Goal: Complete application form: Complete application form

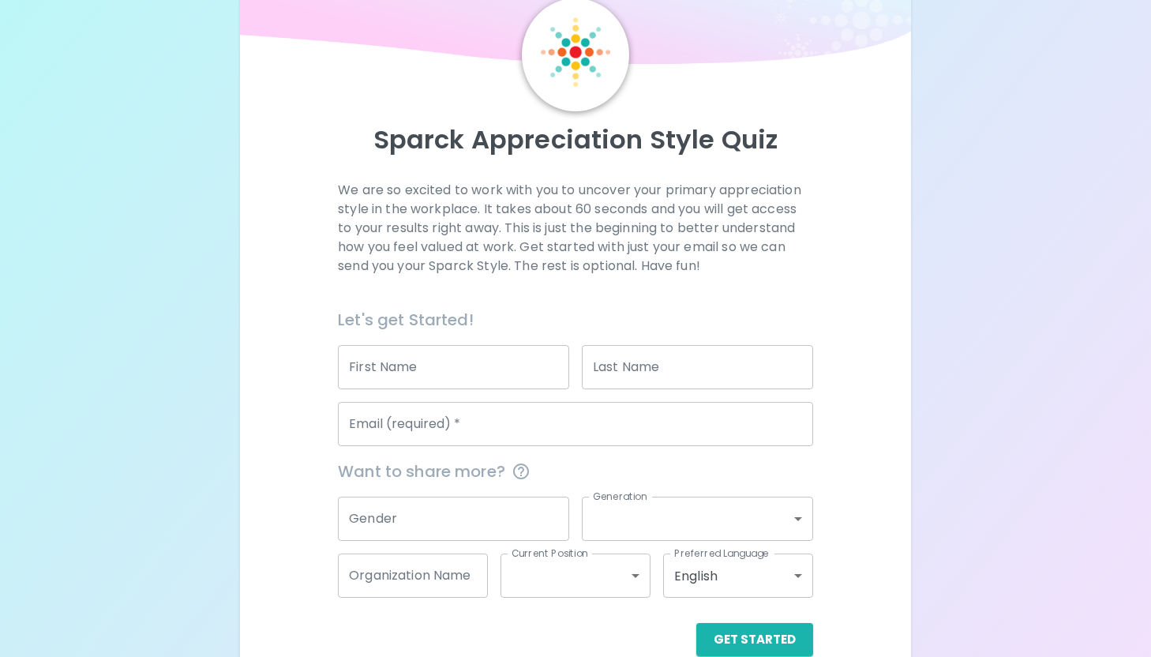
scroll to position [66, 0]
click at [448, 387] on input "First Name" at bounding box center [453, 366] width 231 height 44
type input "Jada"
type input "[PERSON_NAME]"
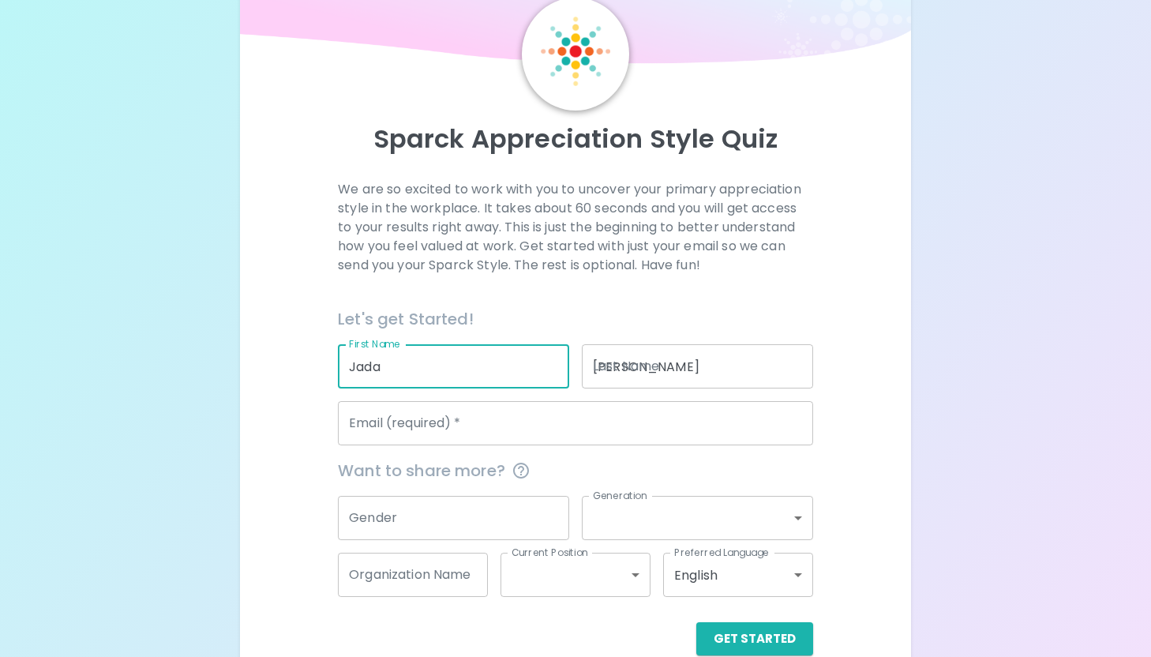
type input "[EMAIL_ADDRESS][DOMAIN_NAME]"
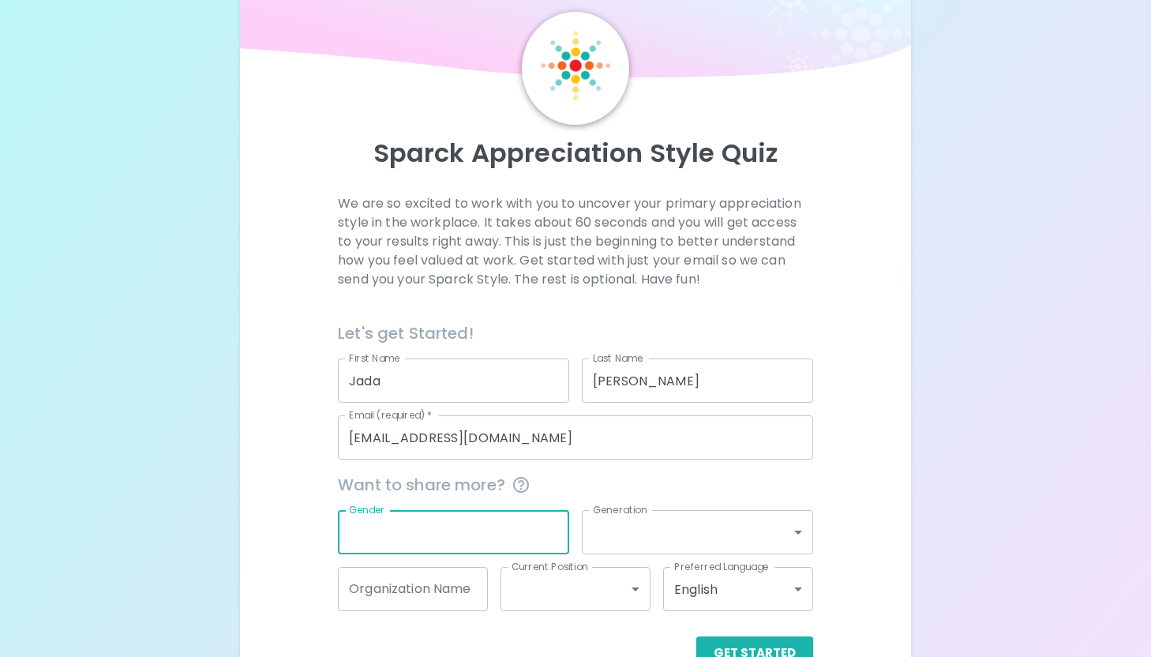
click at [443, 531] on input "Gender" at bounding box center [453, 532] width 231 height 44
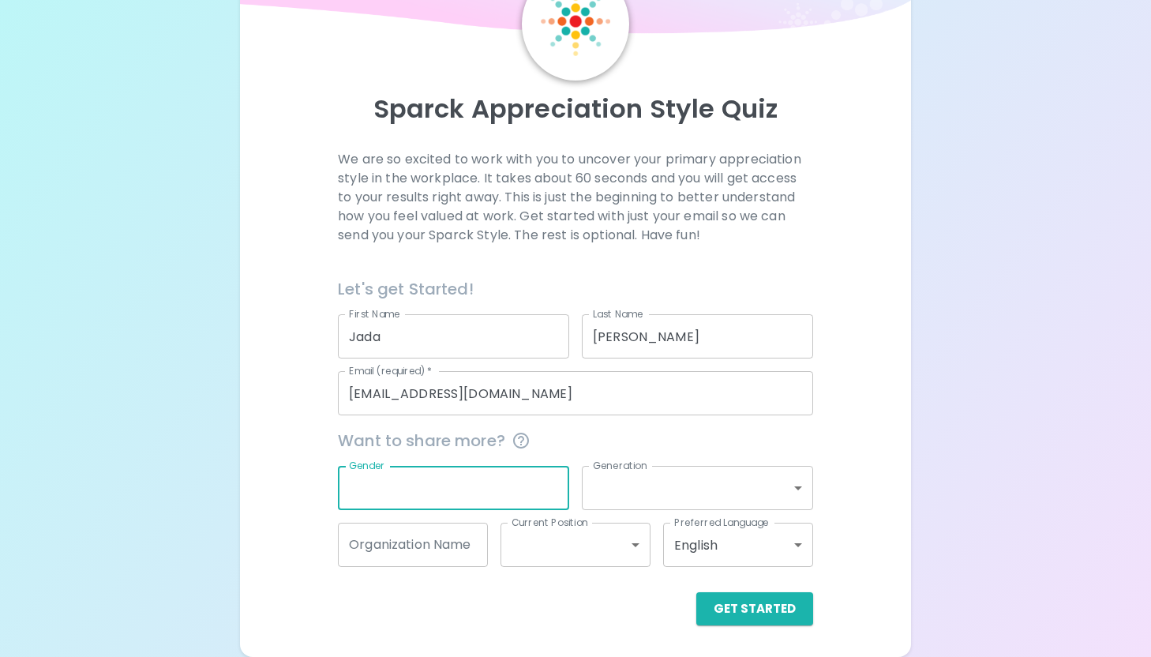
type input "f"
click at [585, 535] on body "Sparck Appreciation Style Quiz We are so excited to work with you to uncover yo…" at bounding box center [575, 280] width 1151 height 752
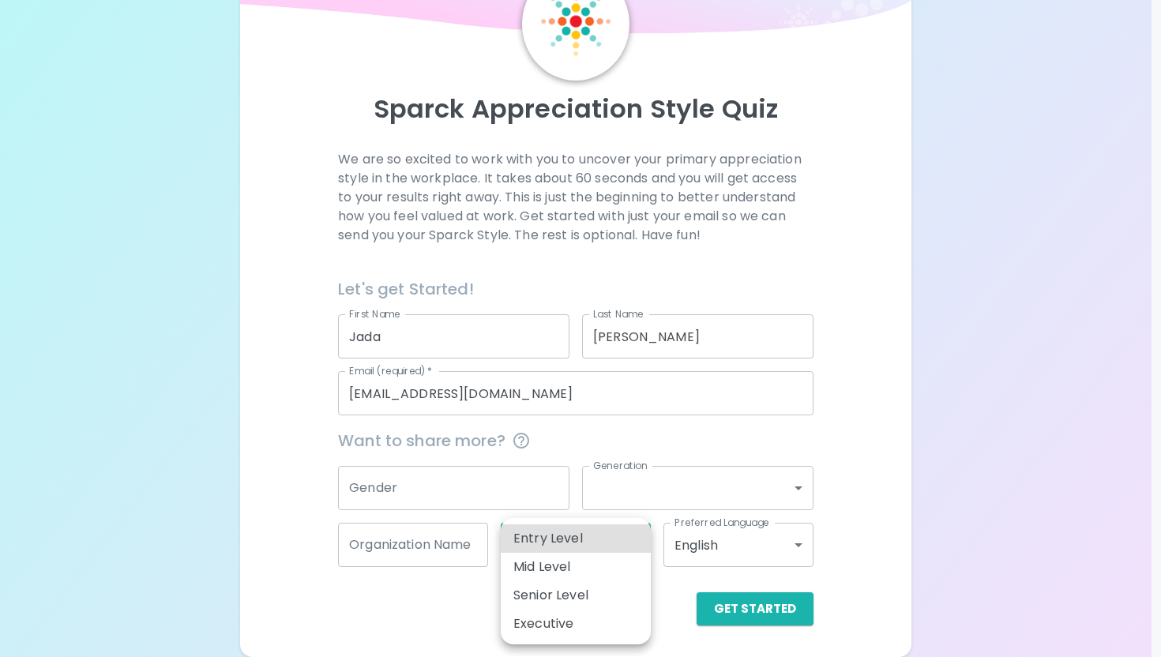
click at [773, 602] on div at bounding box center [580, 328] width 1161 height 657
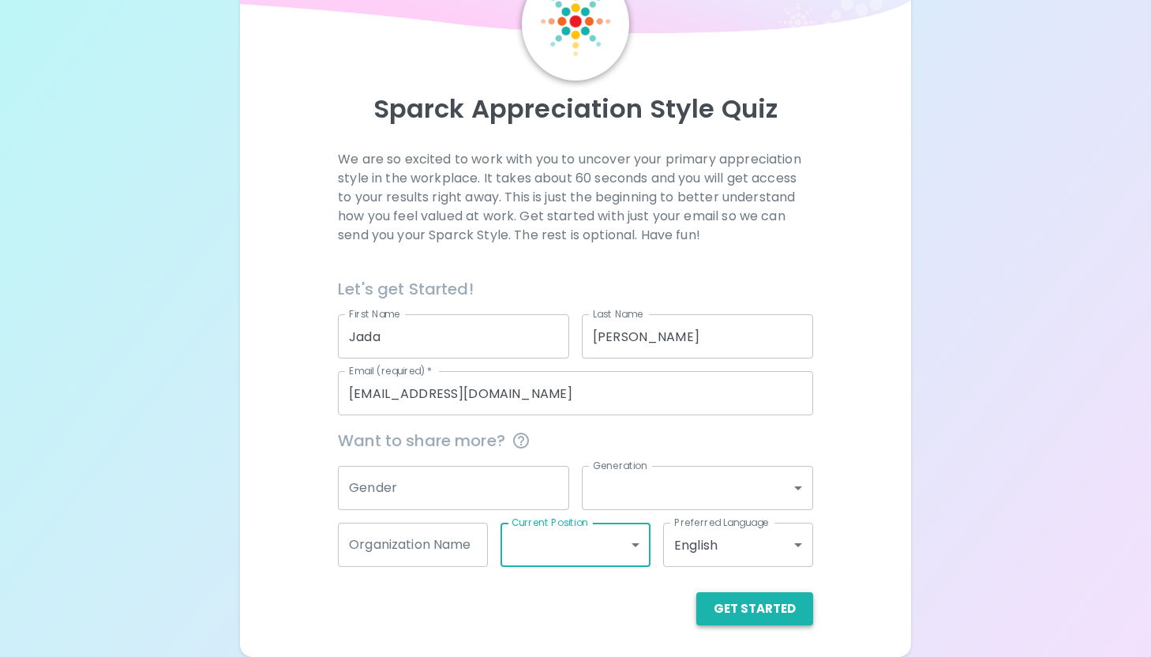
click at [767, 616] on button "Get Started" at bounding box center [754, 608] width 117 height 33
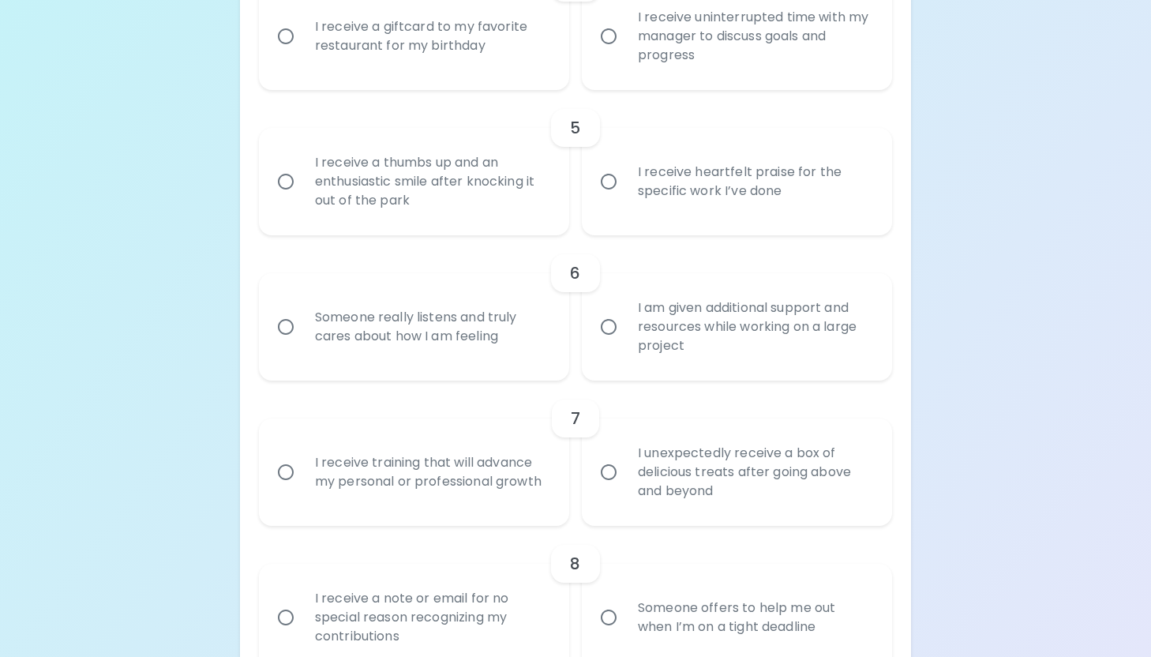
scroll to position [836, 0]
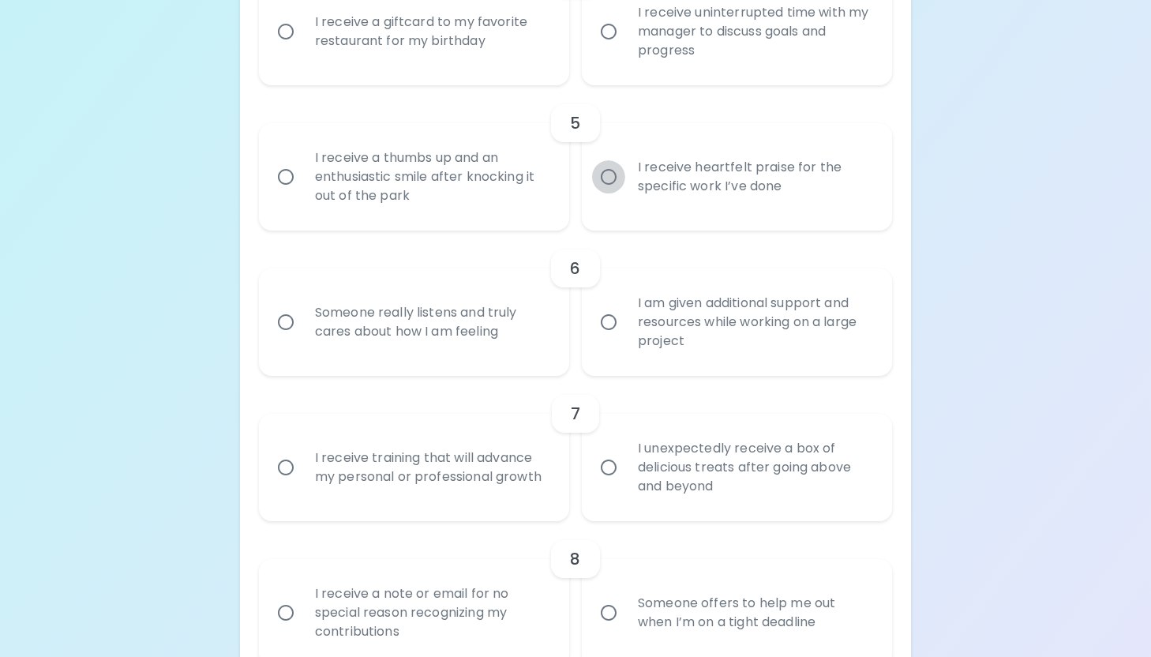
click at [625, 193] on input "I receive heartfelt praise for the specific work I’ve done" at bounding box center [608, 176] width 33 height 33
radio input "true"
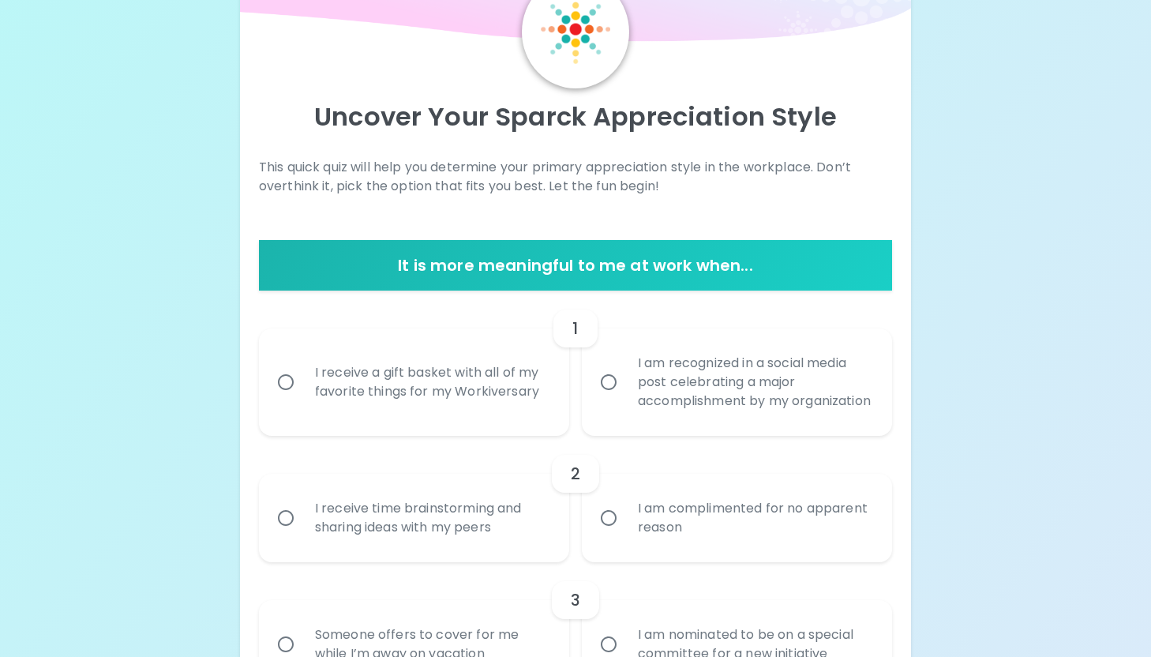
scroll to position [91, 0]
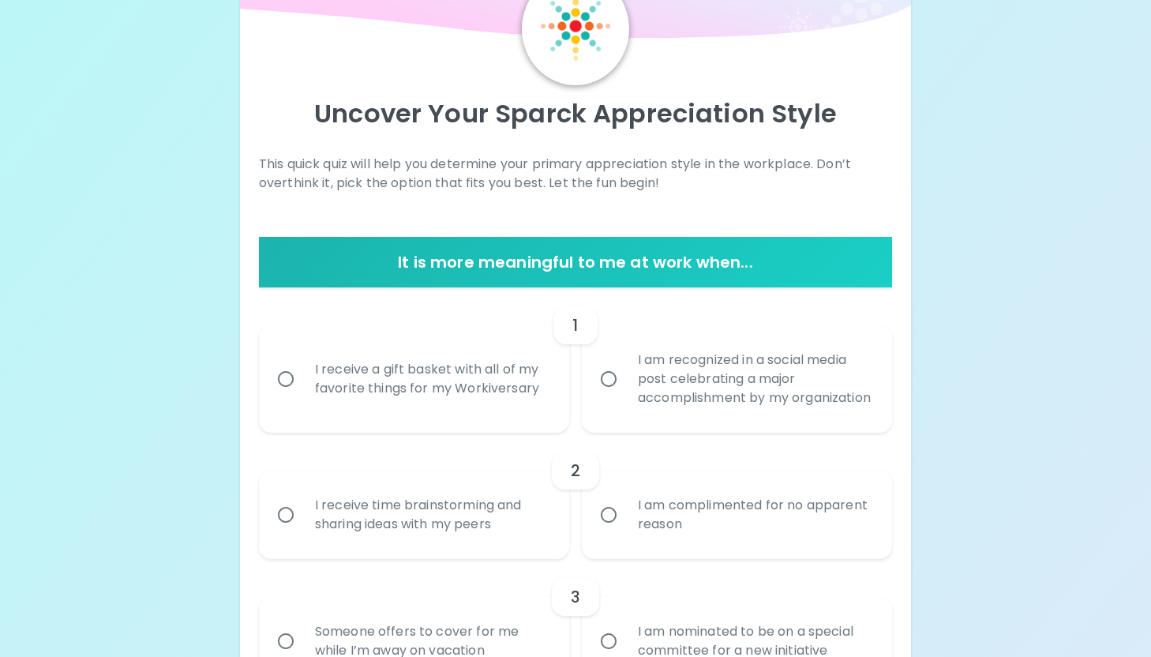
click at [538, 386] on div "I receive a gift basket with all of my favorite things for my Workiversary" at bounding box center [431, 379] width 258 height 76
click at [302, 386] on input "I receive a gift basket with all of my favorite things for my Workiversary" at bounding box center [285, 378] width 33 height 33
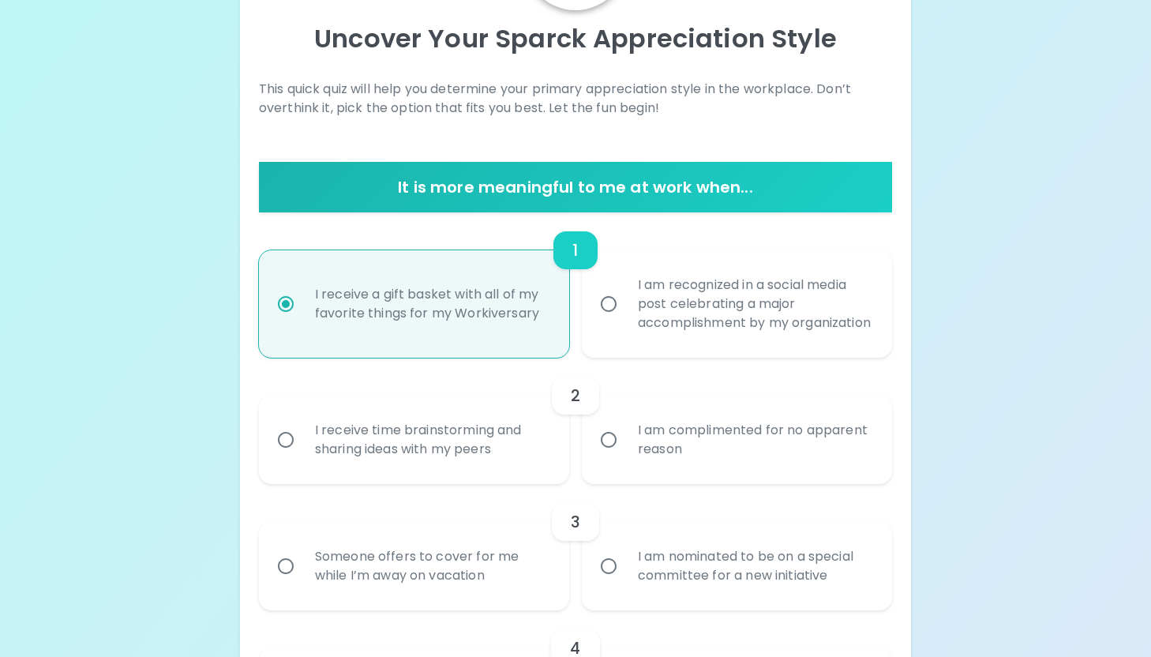
scroll to position [217, 0]
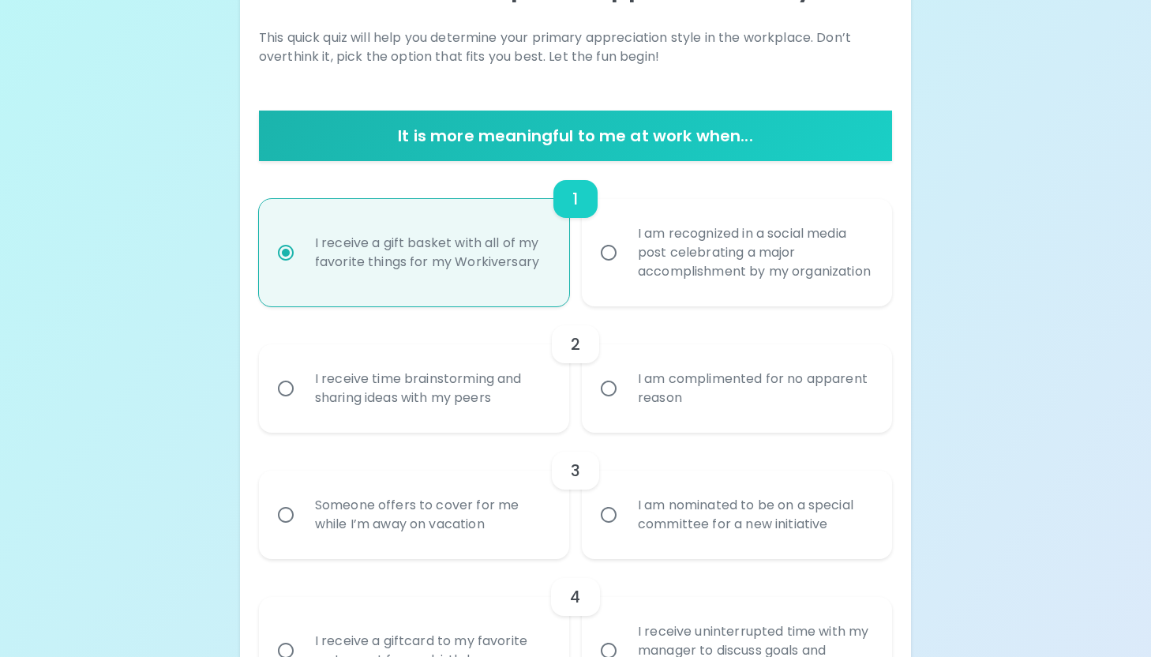
radio input "true"
click at [545, 407] on div "I receive time brainstorming and sharing ideas with my peers" at bounding box center [431, 389] width 258 height 76
click at [302, 405] on input "I receive time brainstorming and sharing ideas with my peers" at bounding box center [285, 388] width 33 height 33
radio input "false"
radio input "true"
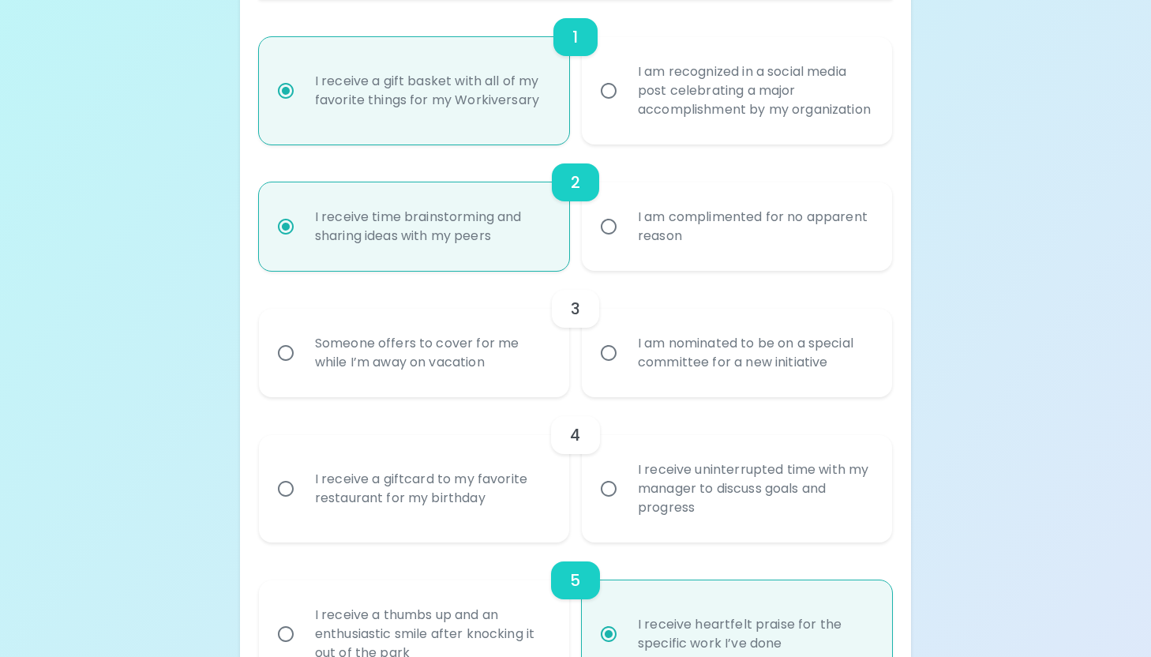
scroll to position [380, 0]
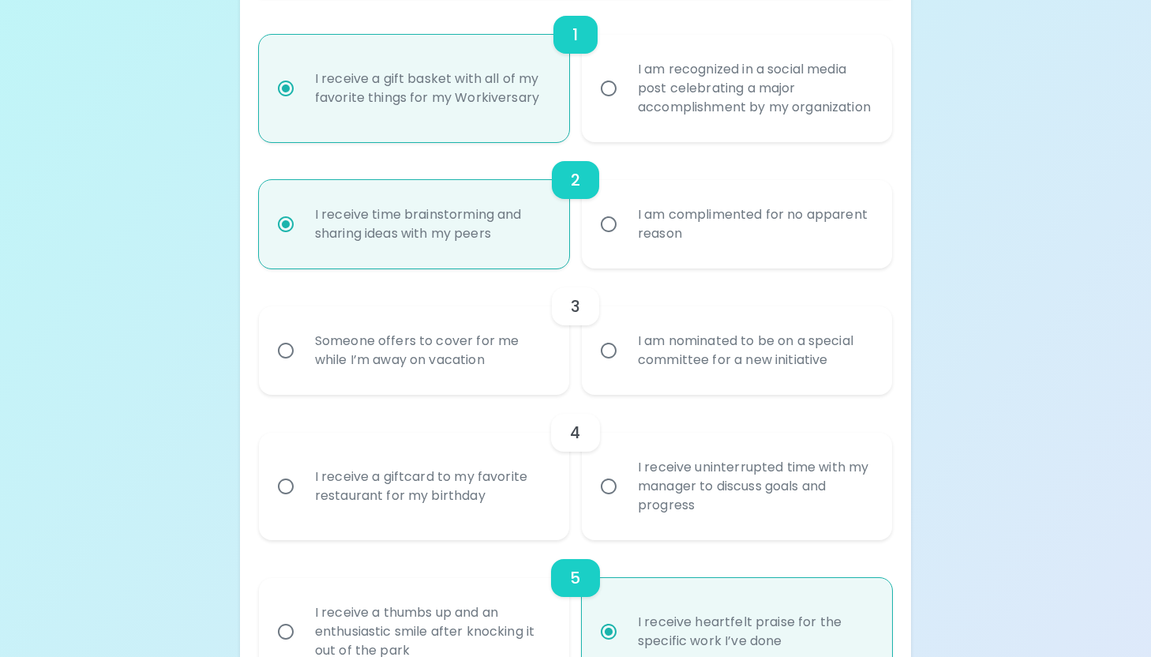
radio input "true"
click at [664, 362] on div "I am nominated to be on a special committee for a new initiative" at bounding box center [754, 351] width 258 height 76
click at [625, 362] on input "I am nominated to be on a special committee for a new initiative" at bounding box center [608, 350] width 33 height 33
radio input "false"
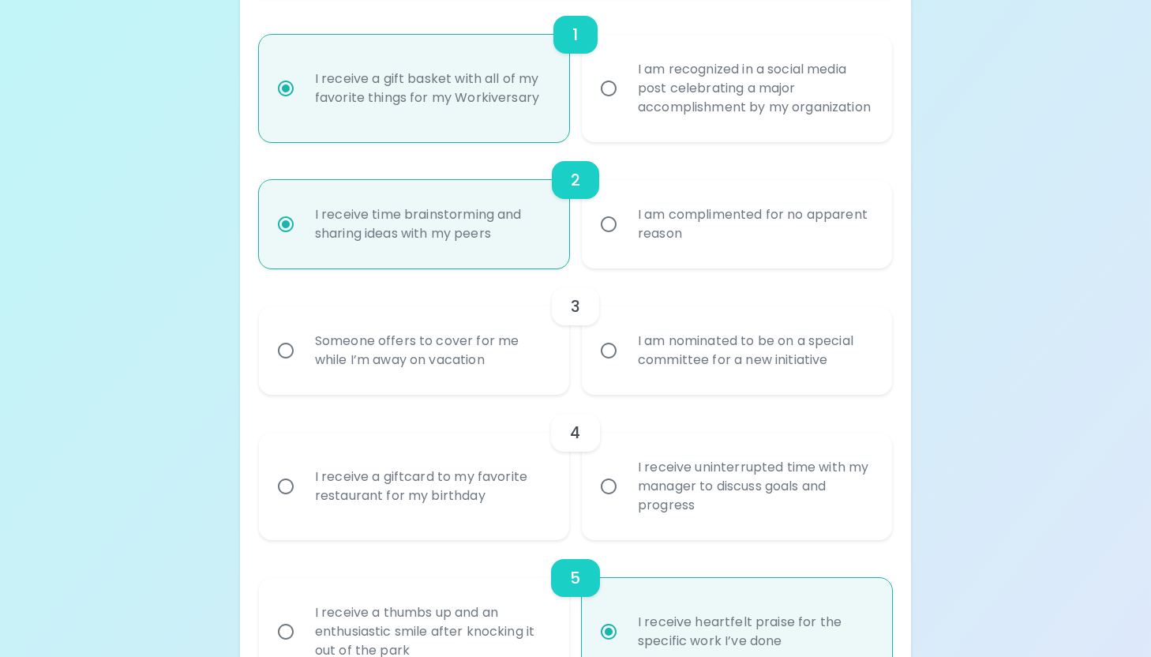
radio input "true"
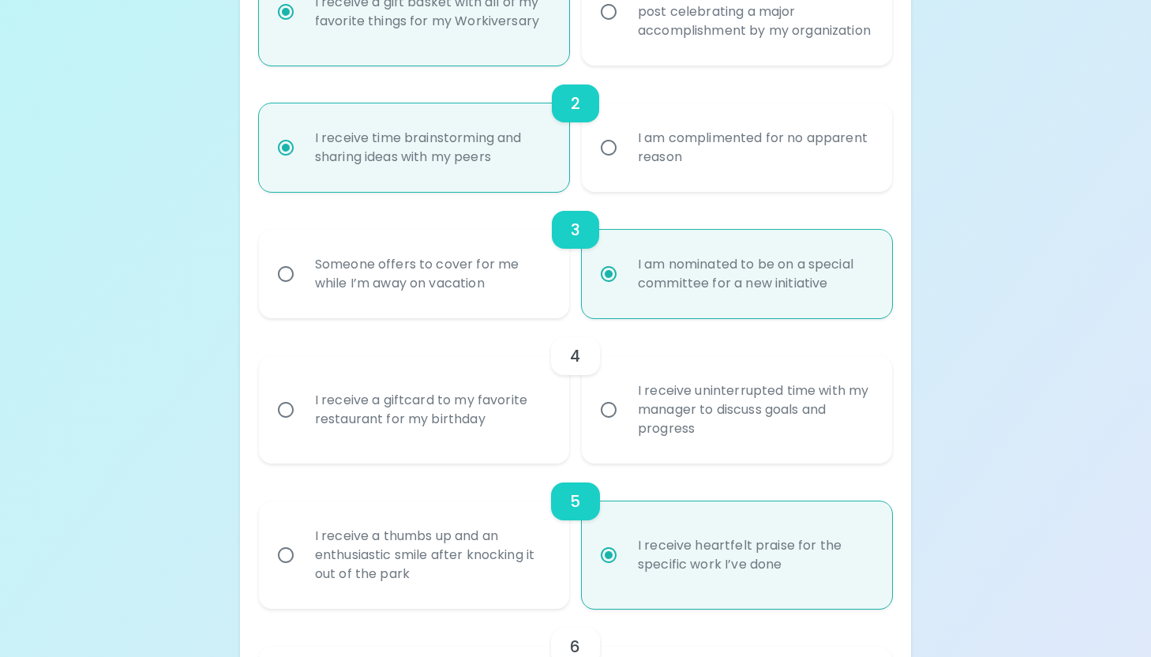
scroll to position [508, 0]
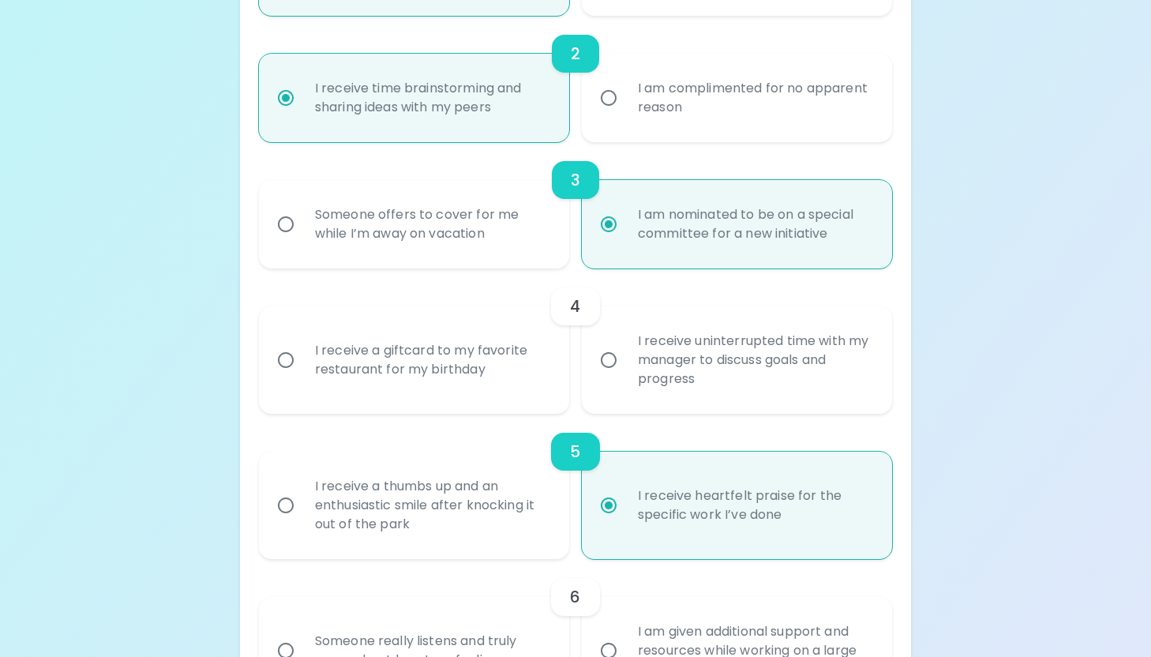
radio input "true"
click at [504, 393] on div "I receive a giftcard to my favorite restaurant for my birthday" at bounding box center [431, 360] width 258 height 76
click at [302, 377] on input "I receive a giftcard to my favorite restaurant for my birthday" at bounding box center [285, 359] width 33 height 33
radio input "false"
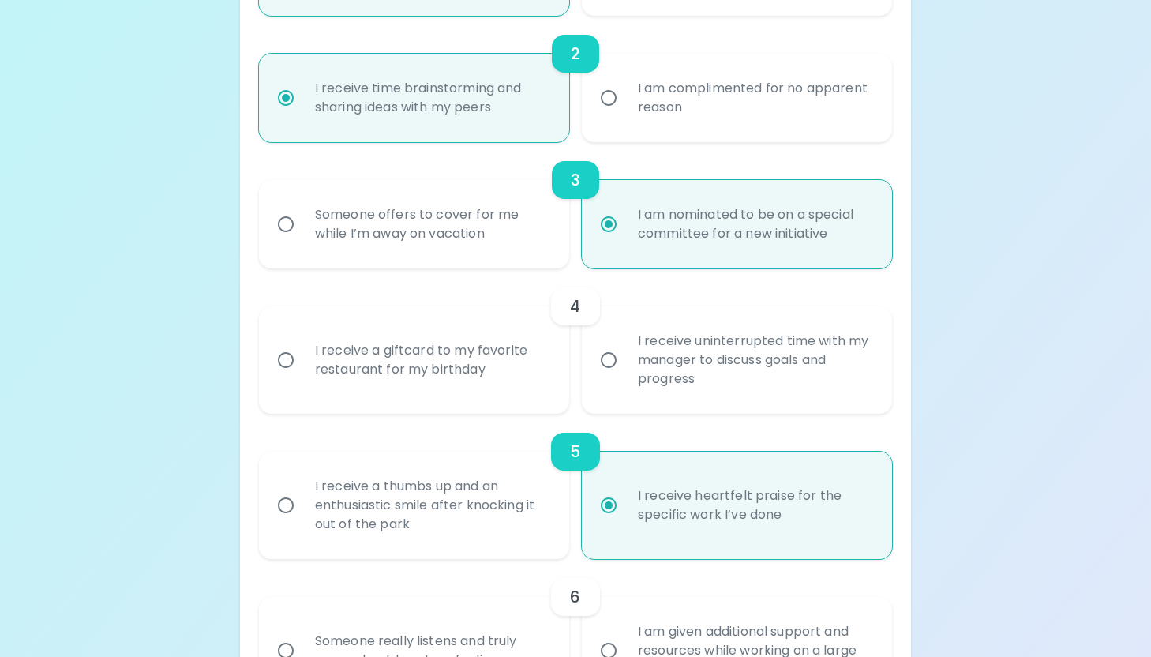
radio input "false"
radio input "true"
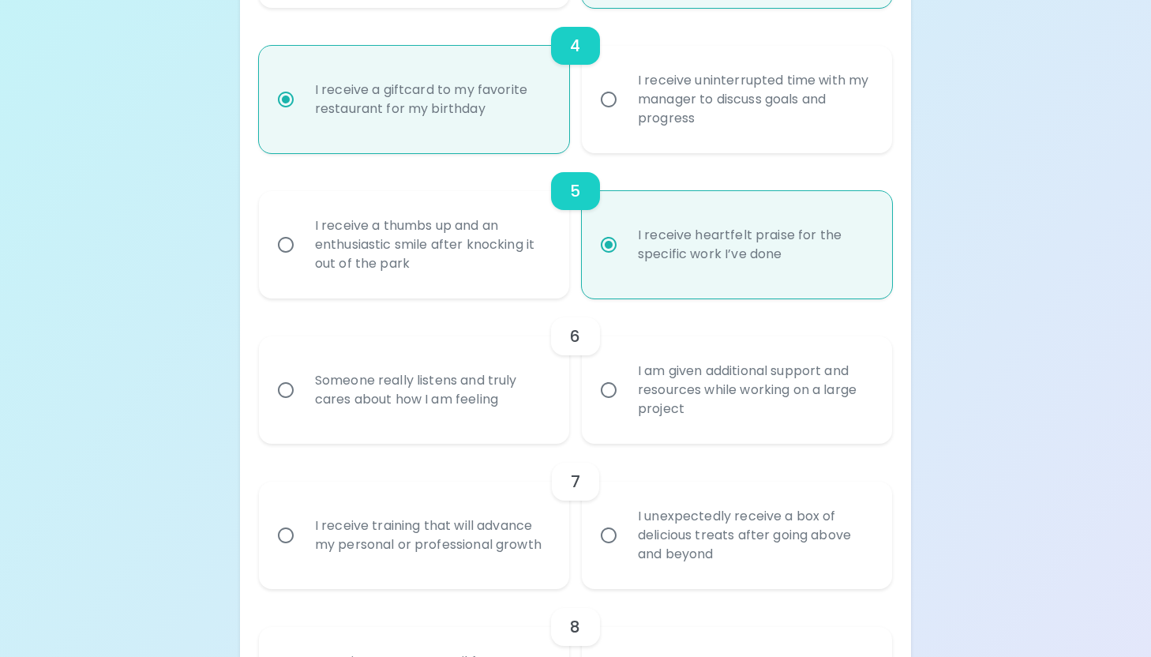
scroll to position [775, 0]
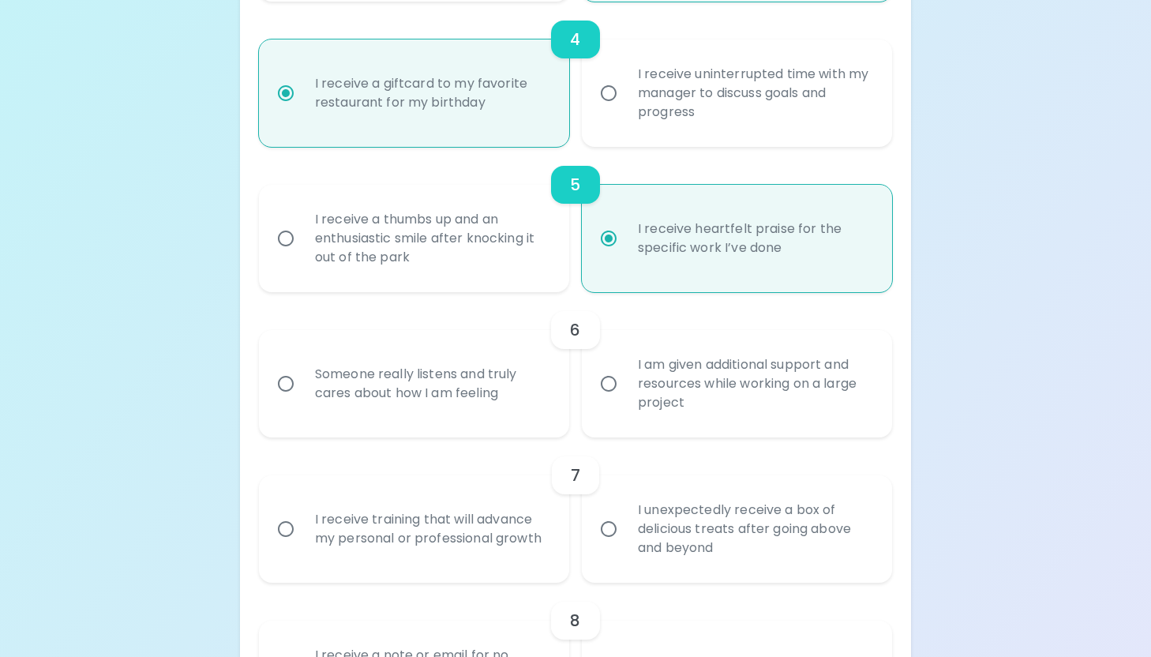
radio input "true"
click at [517, 408] on div "Someone really listens and truly cares about how I am feeling" at bounding box center [431, 384] width 258 height 76
click at [302, 400] on input "Someone really listens and truly cares about how I am feeling" at bounding box center [285, 383] width 33 height 33
radio input "false"
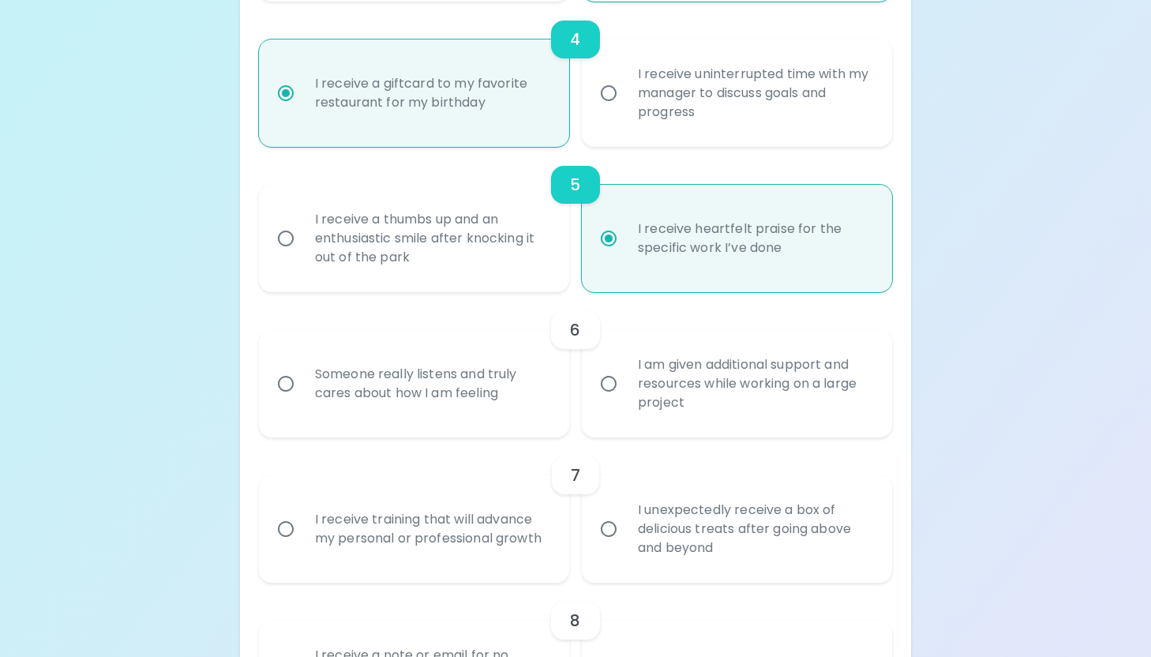
radio input "false"
radio input "true"
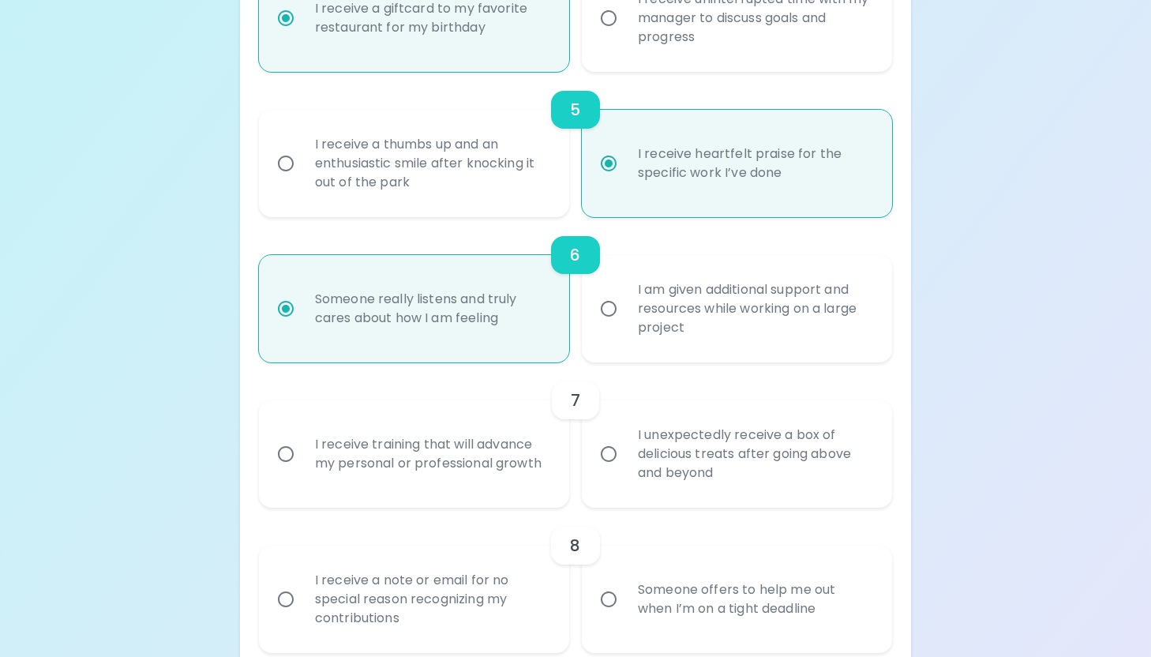
scroll to position [901, 0]
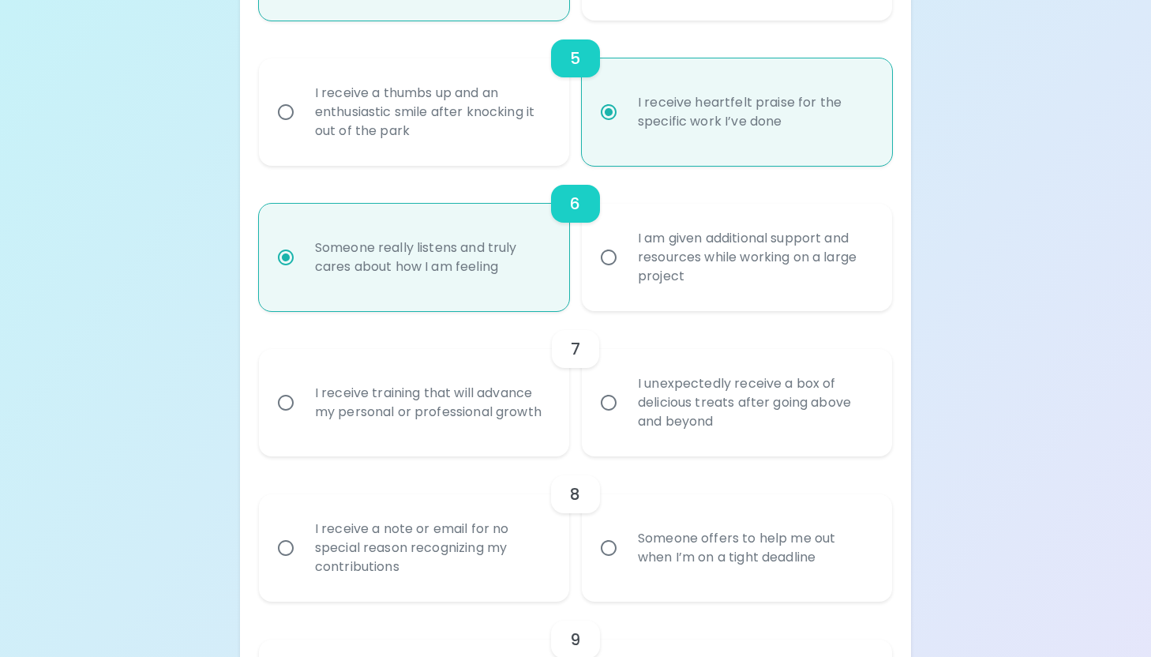
radio input "true"
click at [630, 305] on div "I am given additional support and resources while working on a large project" at bounding box center [754, 257] width 258 height 95
click at [625, 274] on input "I am given additional support and resources while working on a large project" at bounding box center [608, 257] width 33 height 33
radio input "false"
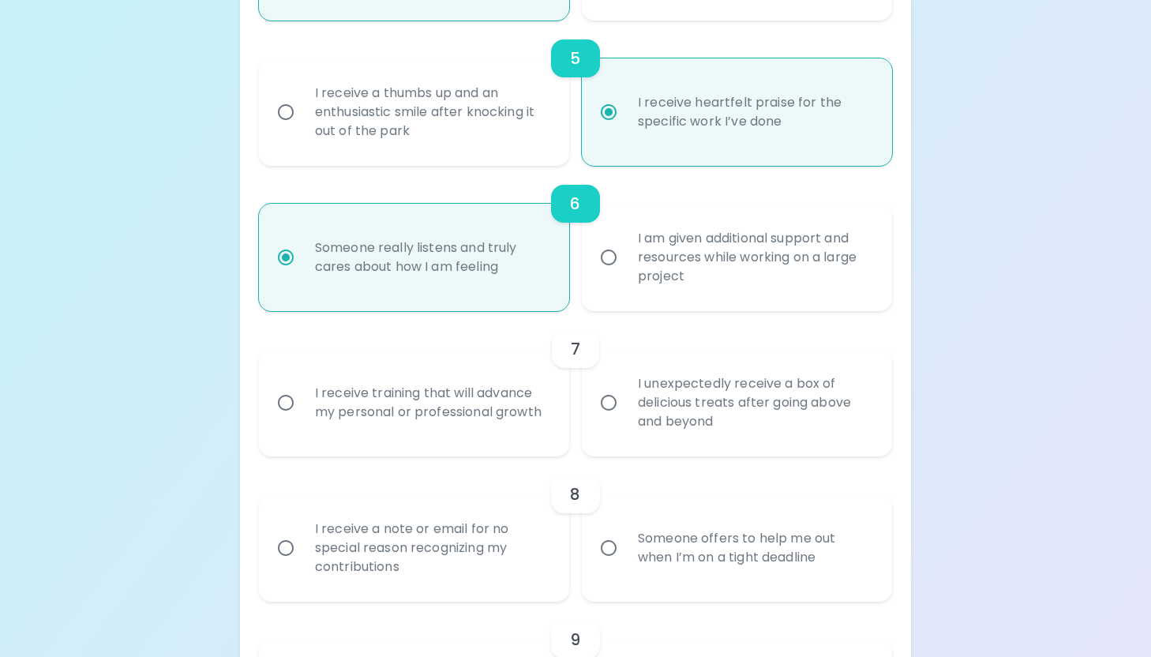
radio input "false"
radio input "true"
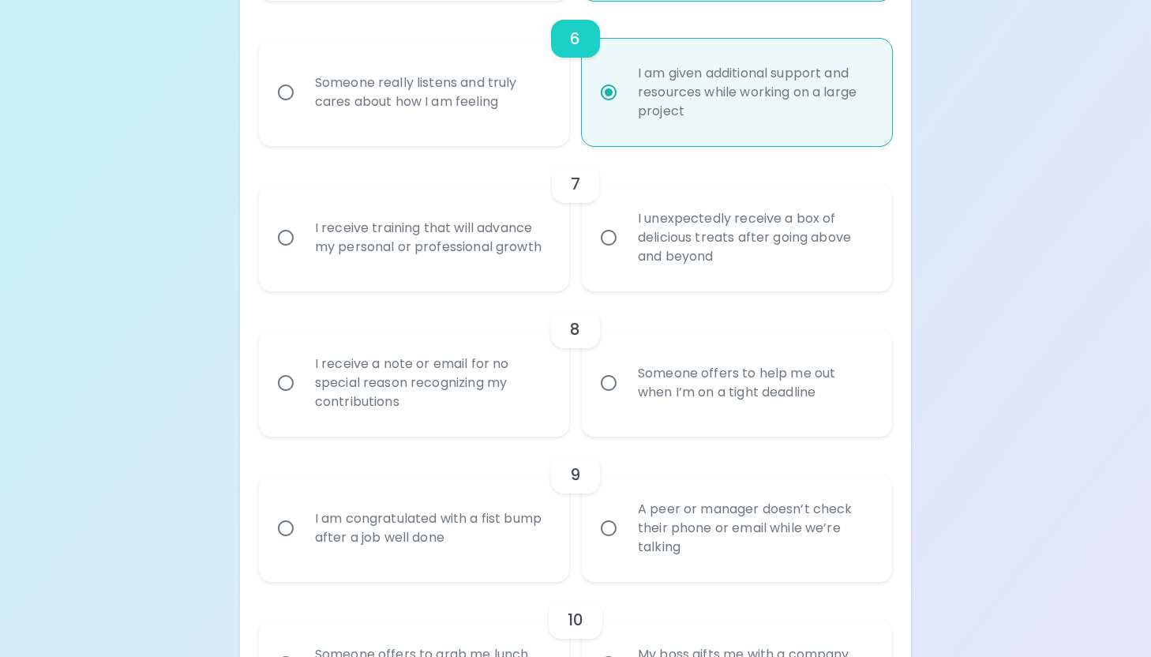
scroll to position [1071, 0]
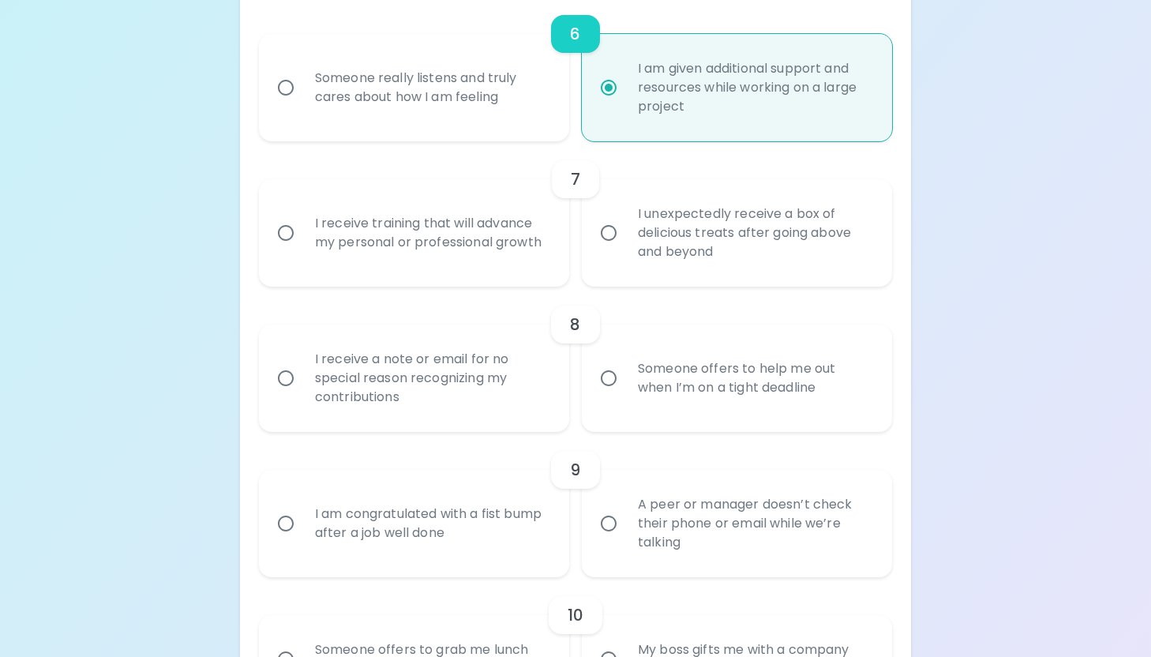
radio input "true"
click at [518, 271] on div "I receive training that will advance my personal or professional growth" at bounding box center [431, 233] width 258 height 76
click at [302, 249] on input "I receive training that will advance my personal or professional growth" at bounding box center [285, 232] width 33 height 33
radio input "false"
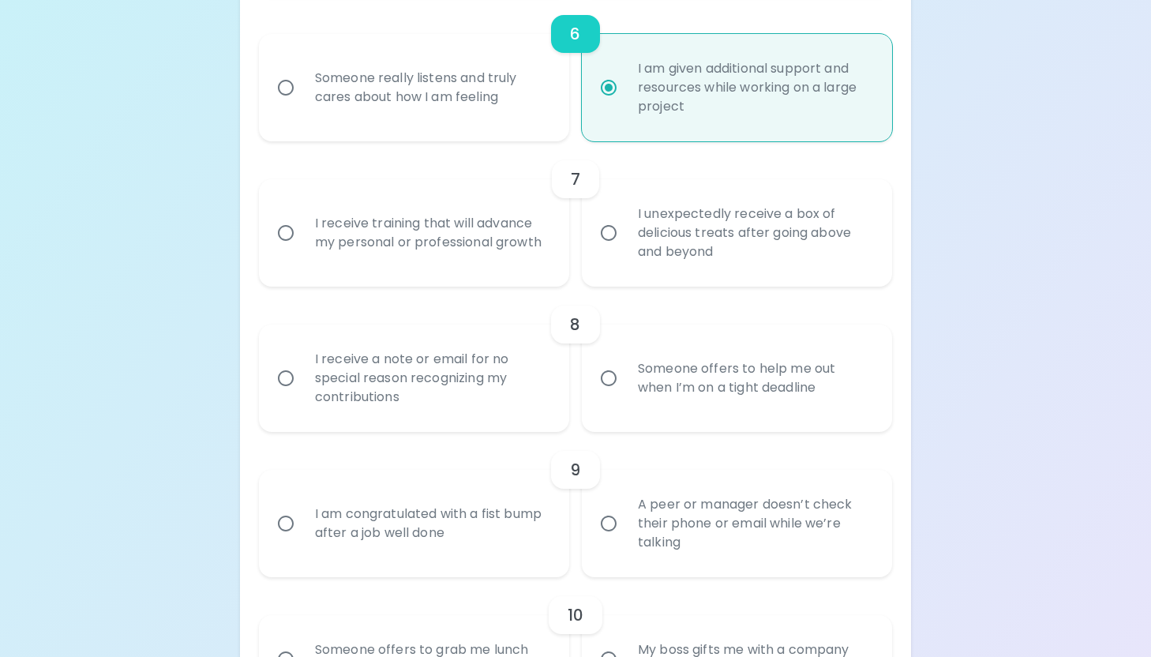
radio input "false"
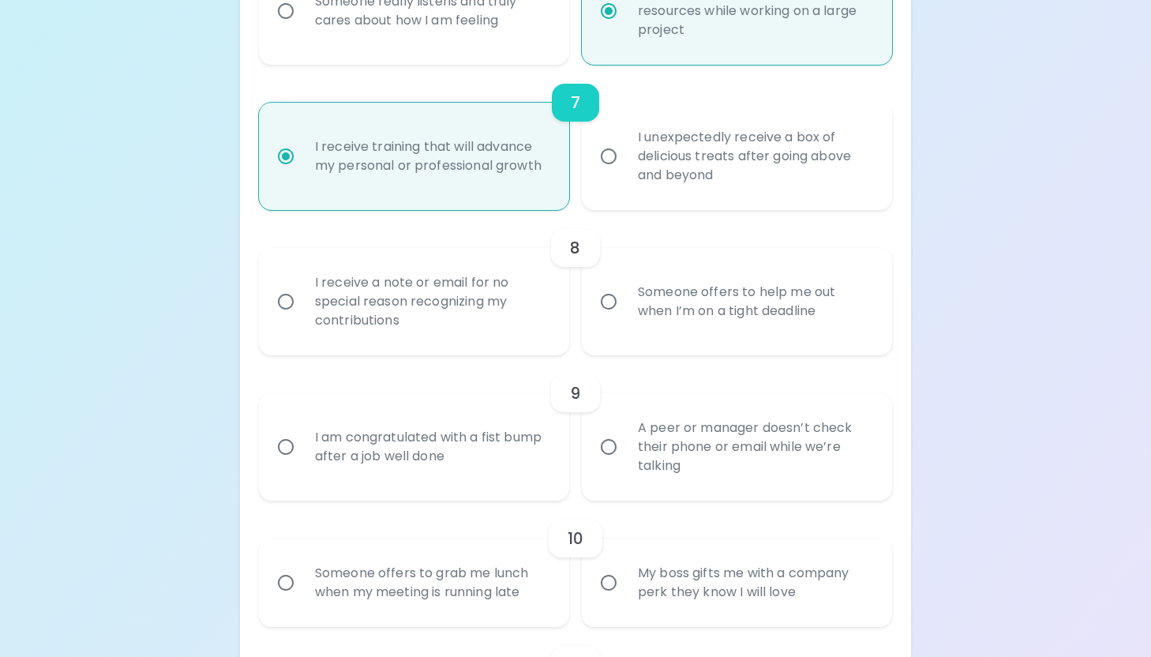
scroll to position [1197, 0]
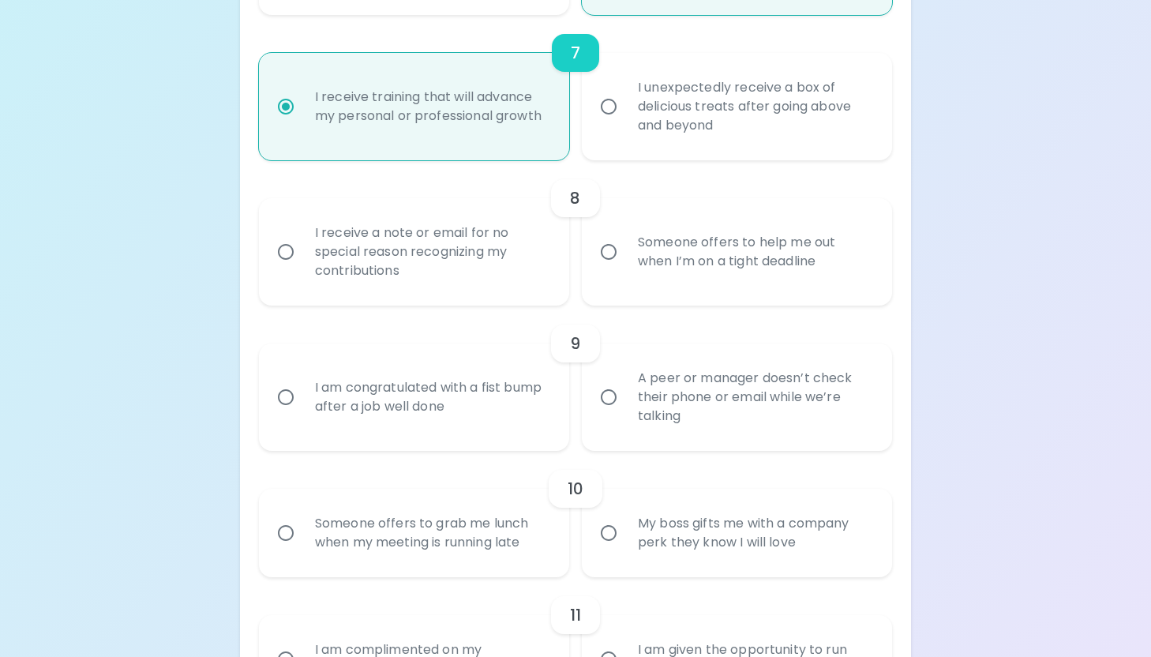
radio input "true"
click at [531, 279] on div "I receive a note or email for no special reason recognizing my contributions" at bounding box center [431, 251] width 258 height 95
click at [302, 268] on input "I receive a note or email for no special reason recognizing my contributions" at bounding box center [285, 251] width 33 height 33
radio input "false"
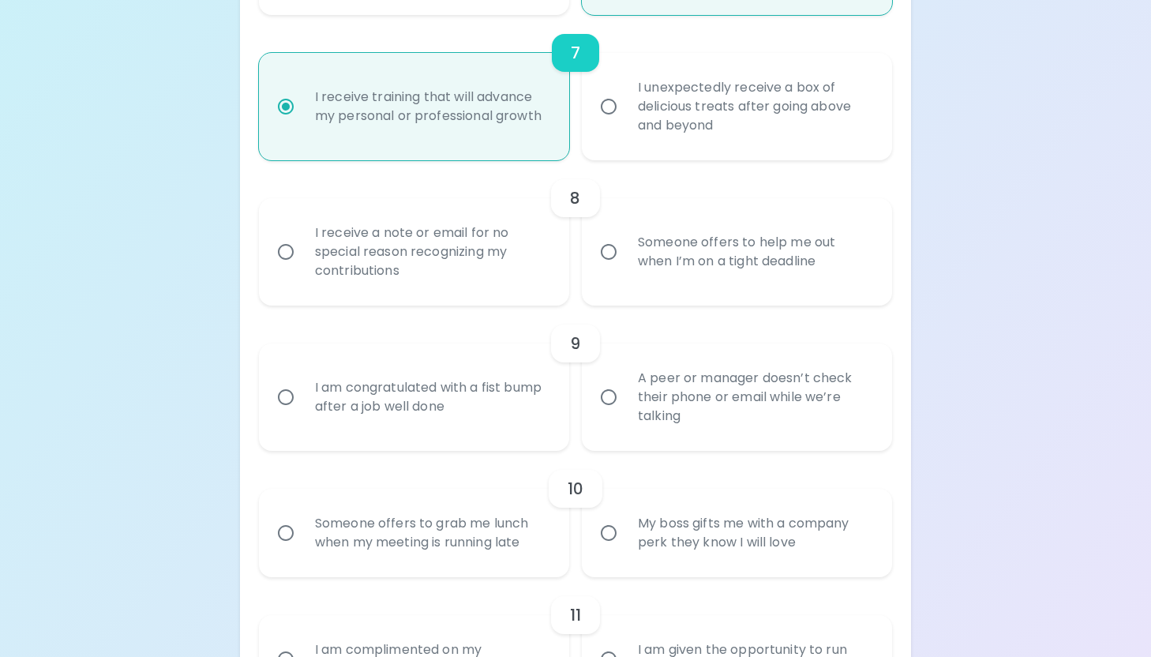
radio input "false"
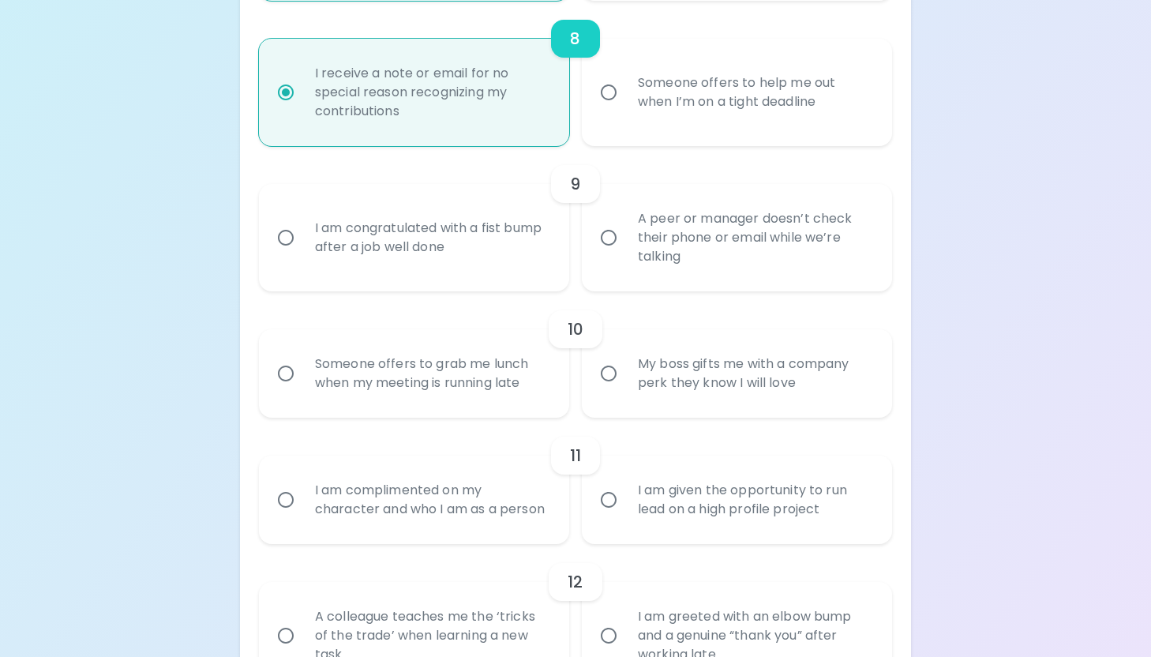
scroll to position [1369, 0]
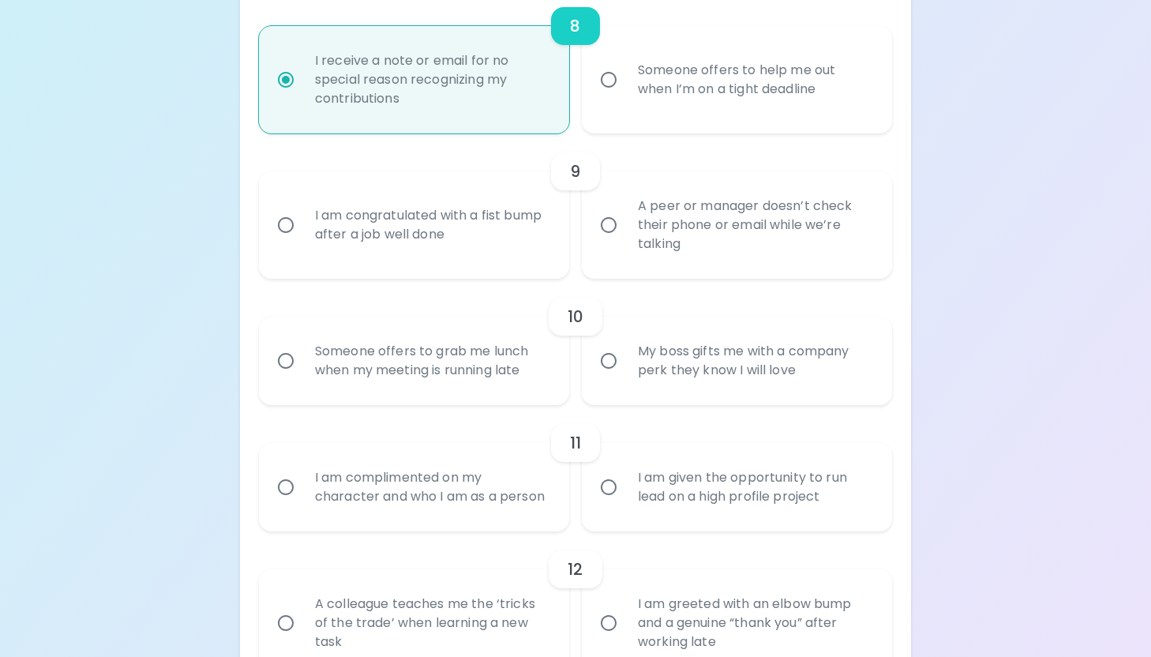
radio input "true"
click at [610, 242] on input "A peer or manager doesn’t check their phone or email while we’re talking" at bounding box center [608, 224] width 33 height 33
radio input "false"
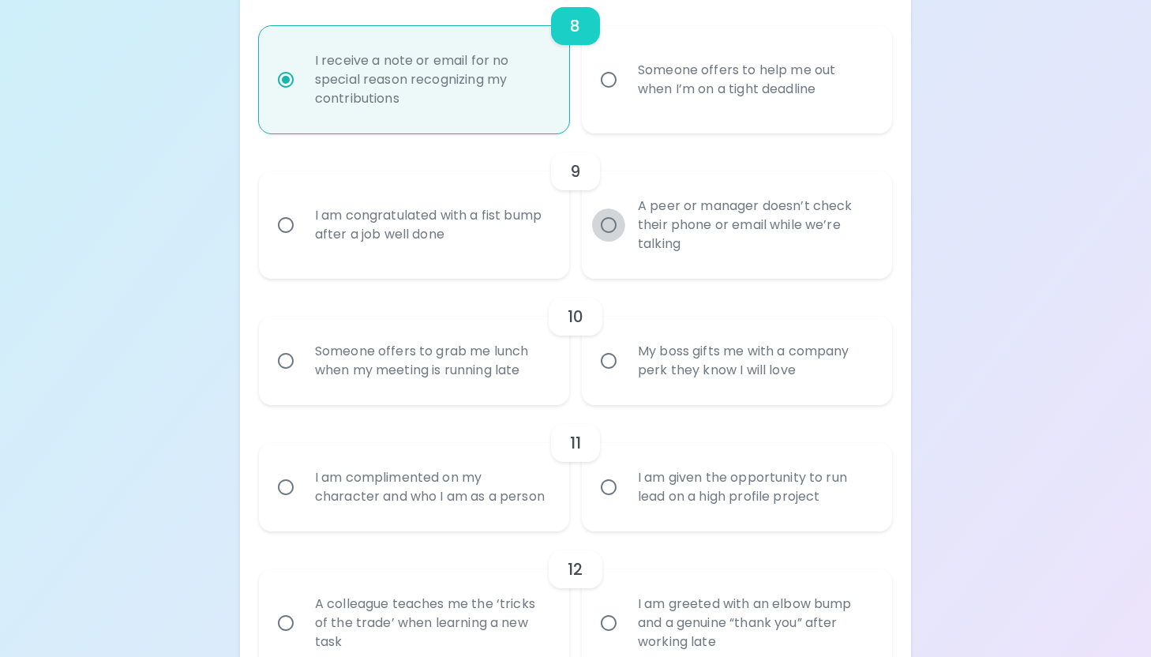
radio input "false"
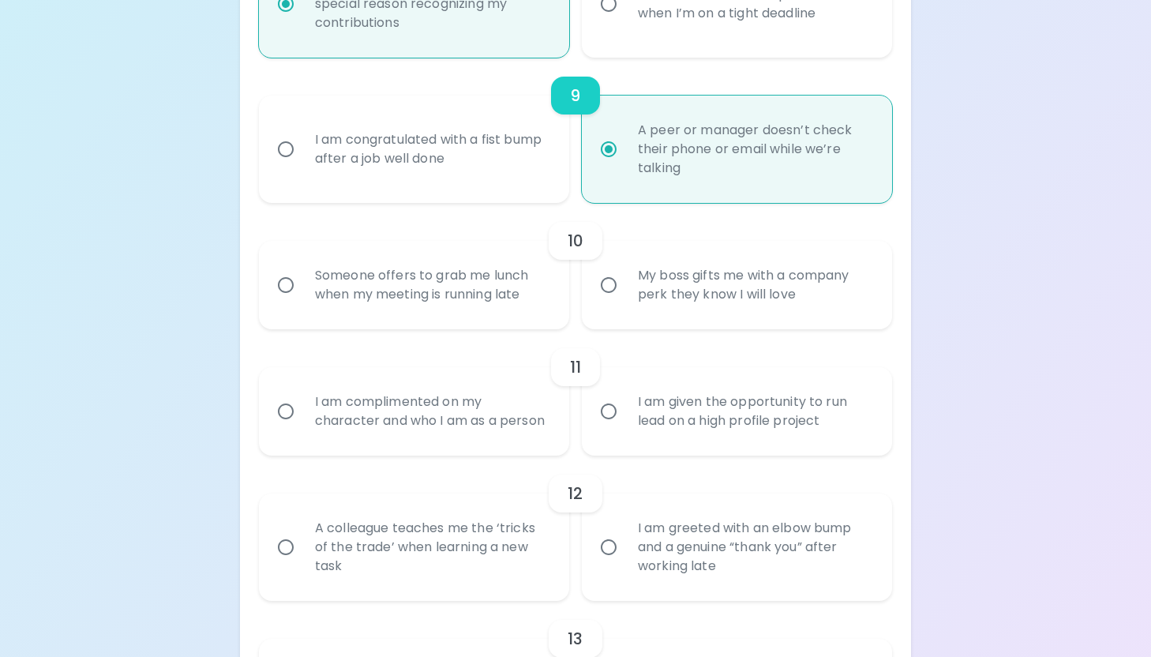
scroll to position [1495, 0]
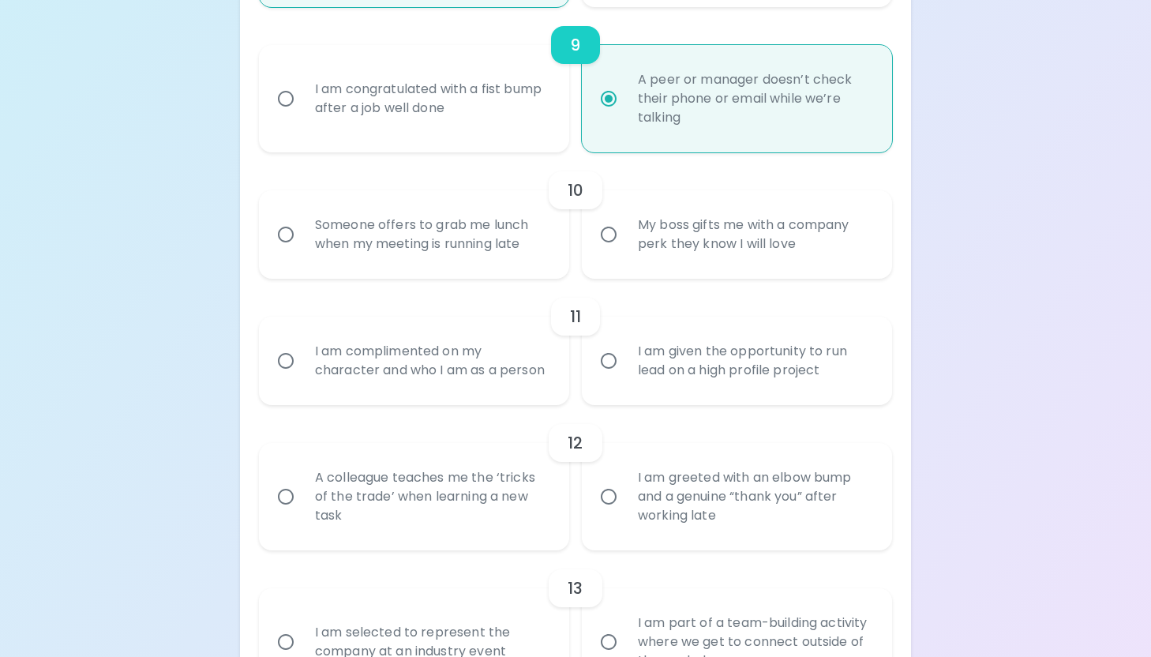
radio input "true"
click at [599, 251] on input "My boss gifts me with a company perk they know I will love" at bounding box center [608, 234] width 33 height 33
radio input "false"
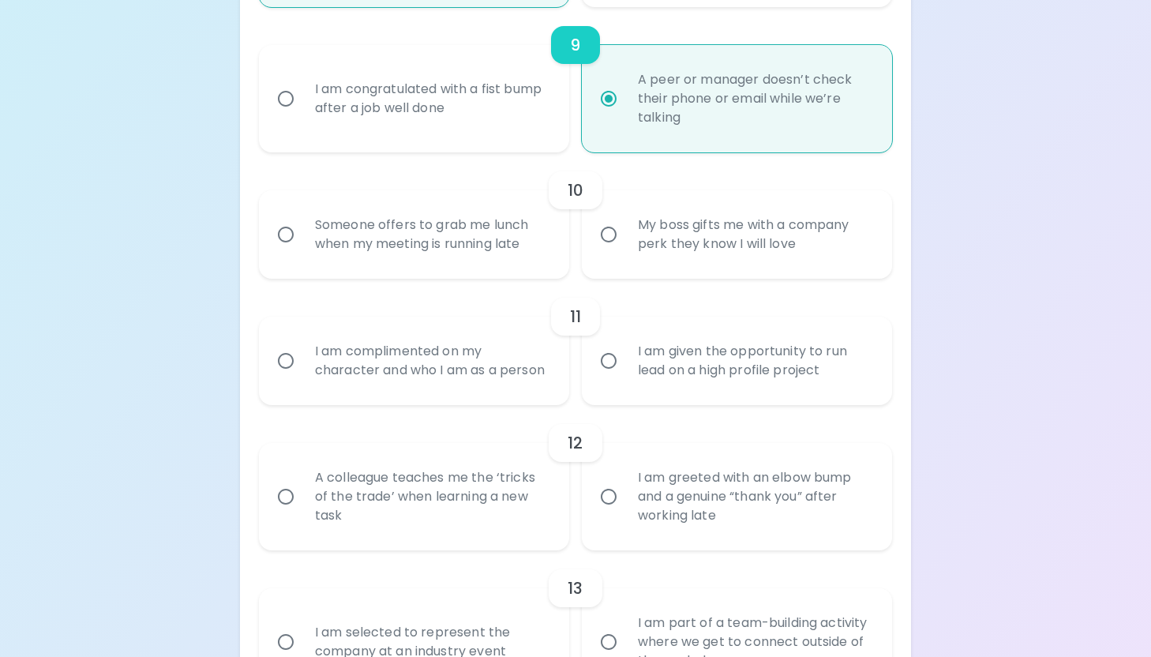
radio input "false"
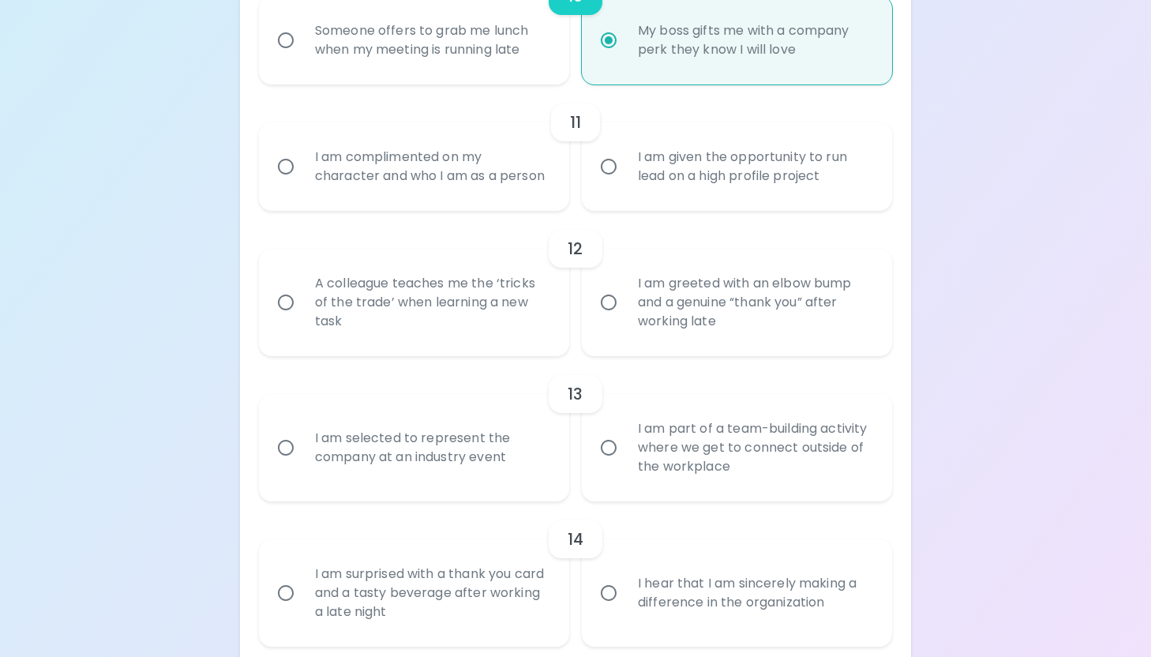
scroll to position [1694, 0]
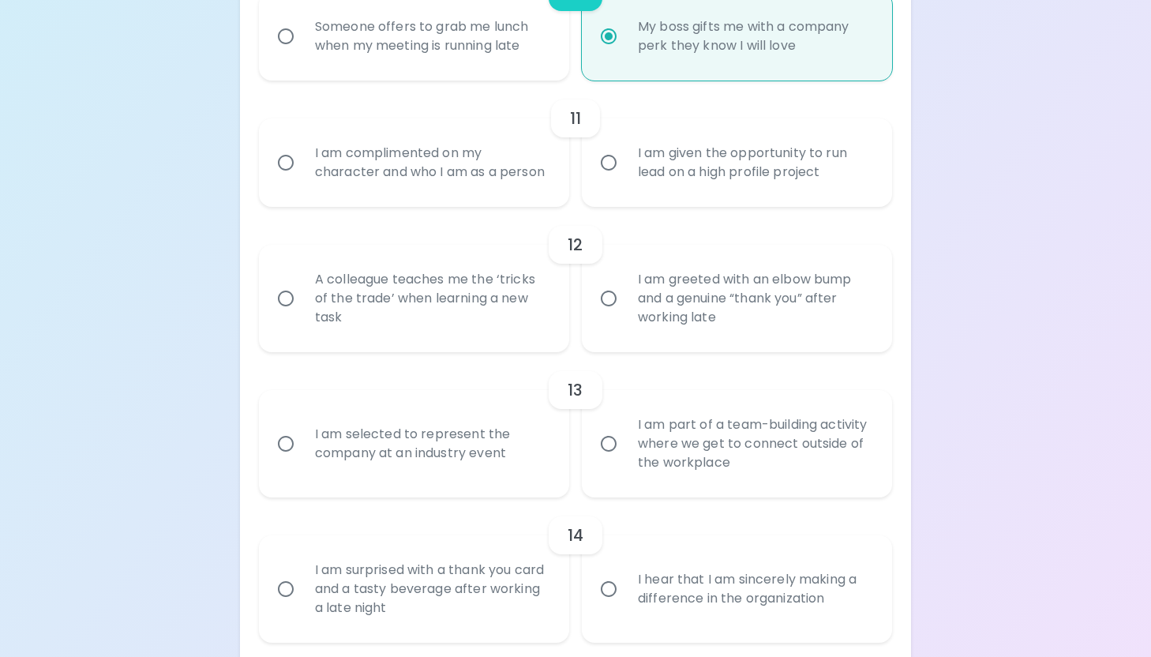
radio input "true"
click at [543, 201] on div "I am complimented on my character and who I am as a person" at bounding box center [431, 163] width 258 height 76
click at [302, 179] on input "I am complimented on my character and who I am as a person" at bounding box center [285, 162] width 33 height 33
radio input "false"
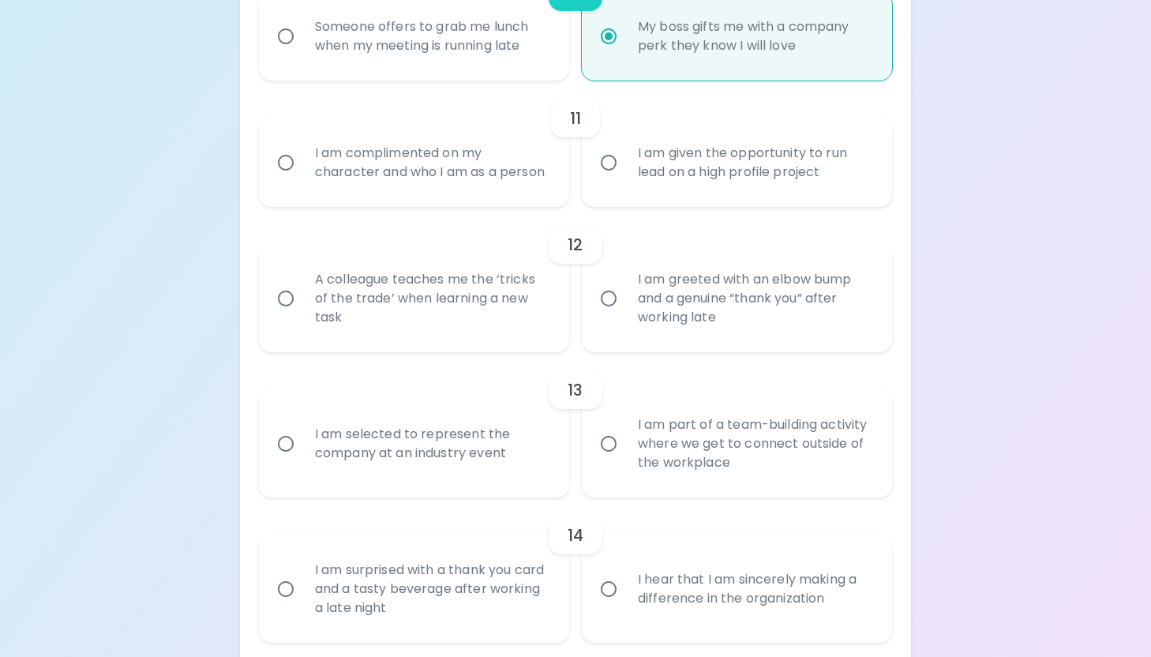
radio input "false"
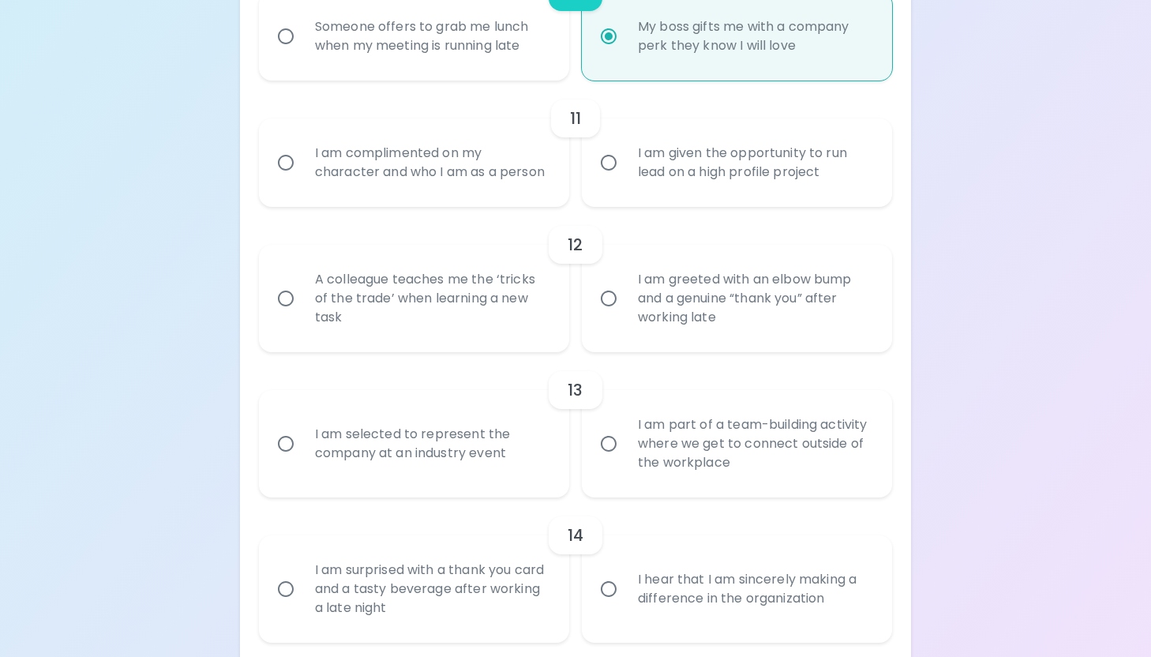
radio input "false"
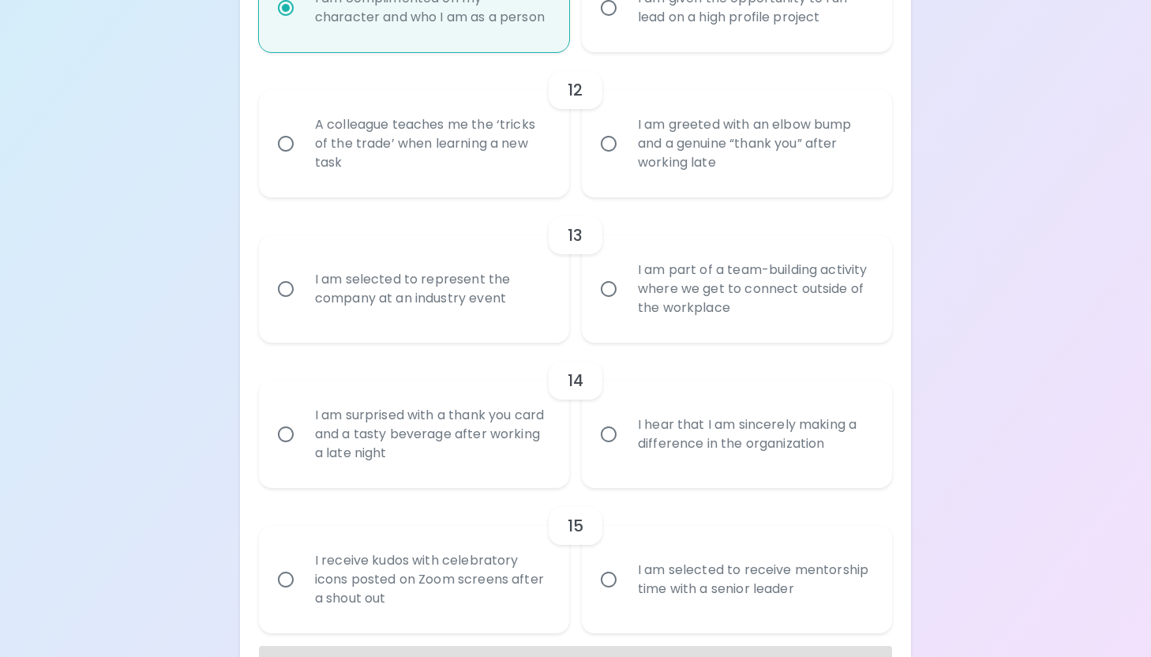
scroll to position [1851, 0]
radio input "true"
click at [482, 187] on div "A colleague teaches me the ‘tricks of the trade’ when learning a new task" at bounding box center [431, 140] width 258 height 95
click at [302, 157] on input "A colleague teaches me the ‘tricks of the trade’ when learning a new task" at bounding box center [285, 140] width 33 height 33
radio input "false"
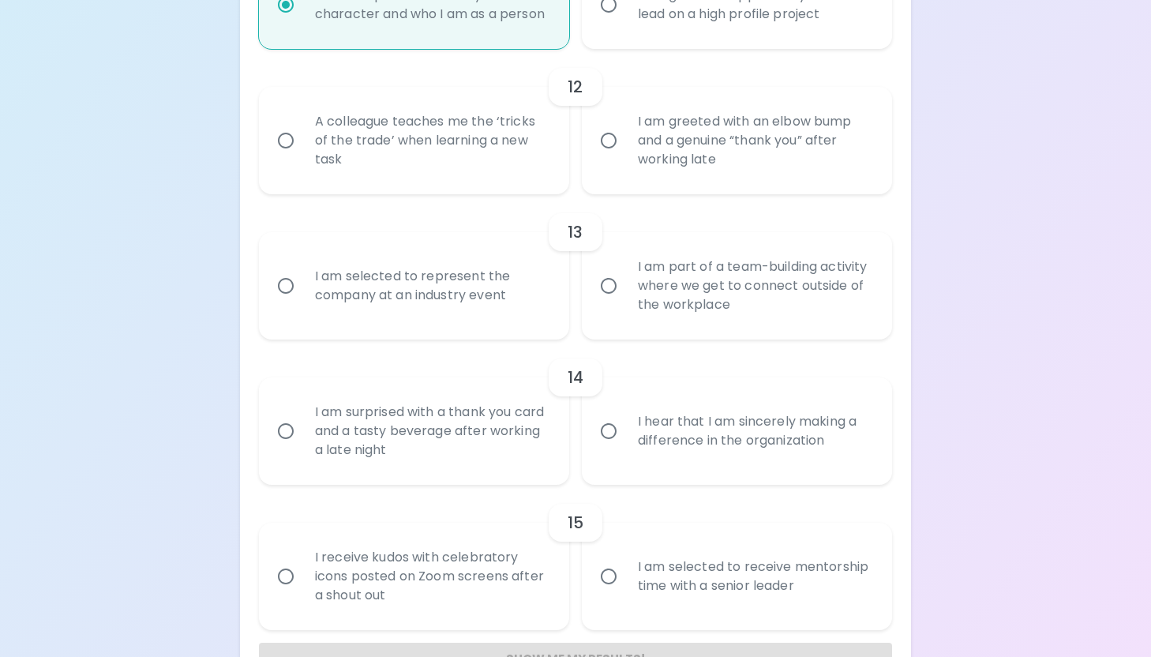
radio input "false"
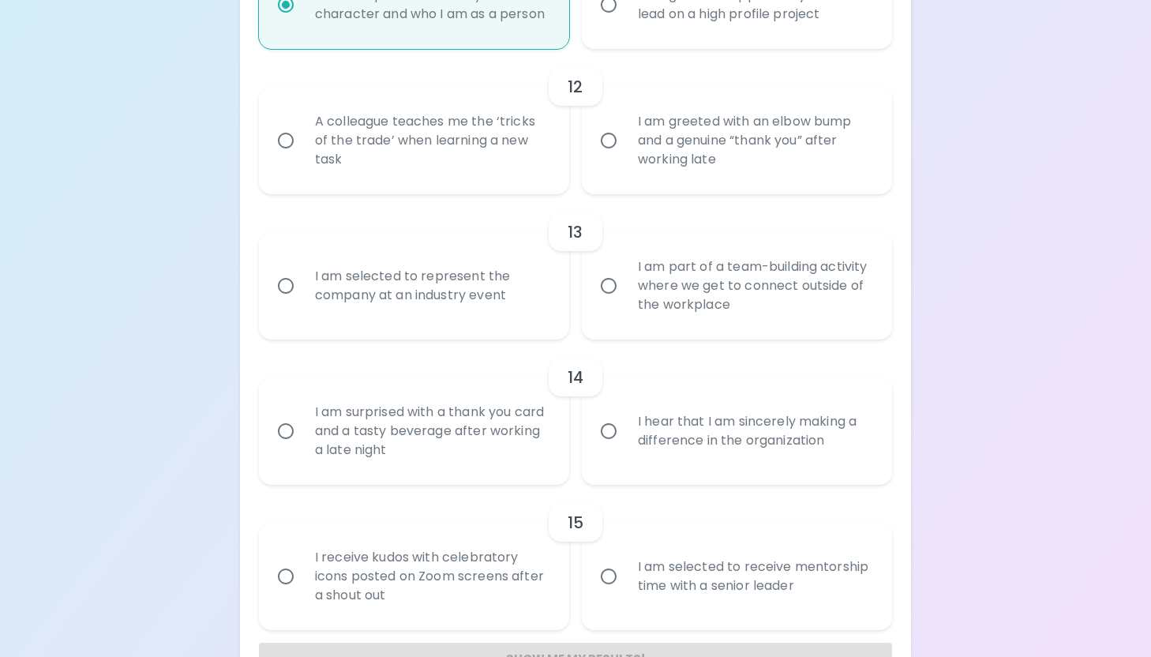
radio input "false"
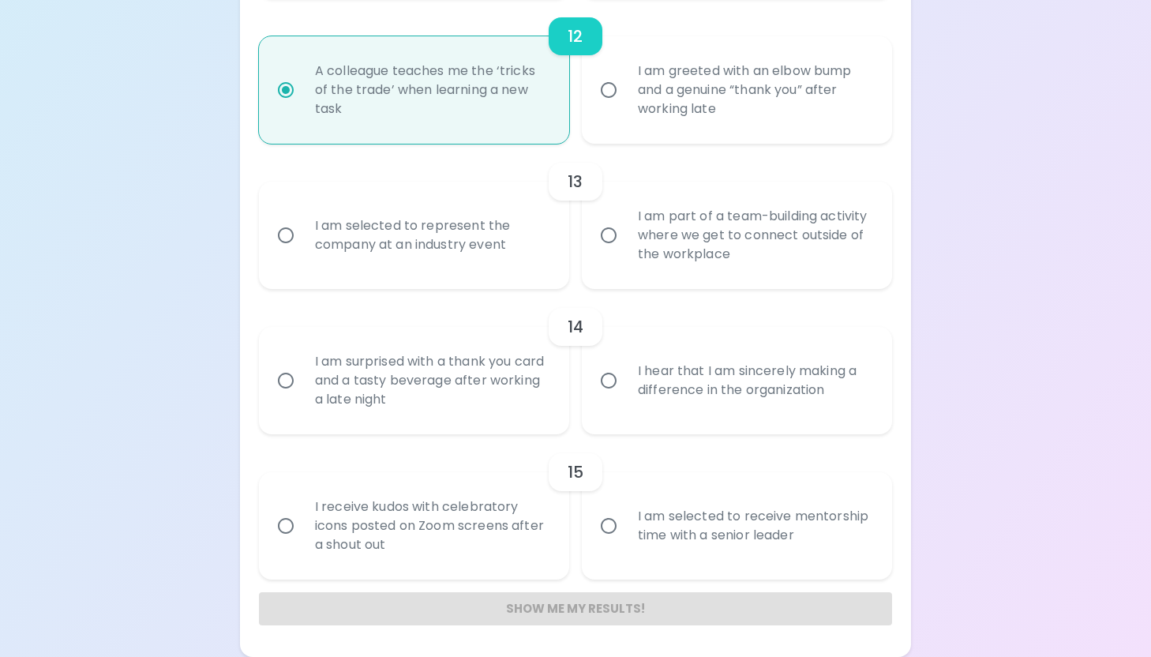
scroll to position [1940, 0]
radio input "true"
click at [722, 238] on div "I am part of a team-building activity where we get to connect outside of the wo…" at bounding box center [754, 235] width 258 height 95
click at [625, 238] on input "I am part of a team-building activity where we get to connect outside of the wo…" at bounding box center [608, 235] width 33 height 33
radio input "false"
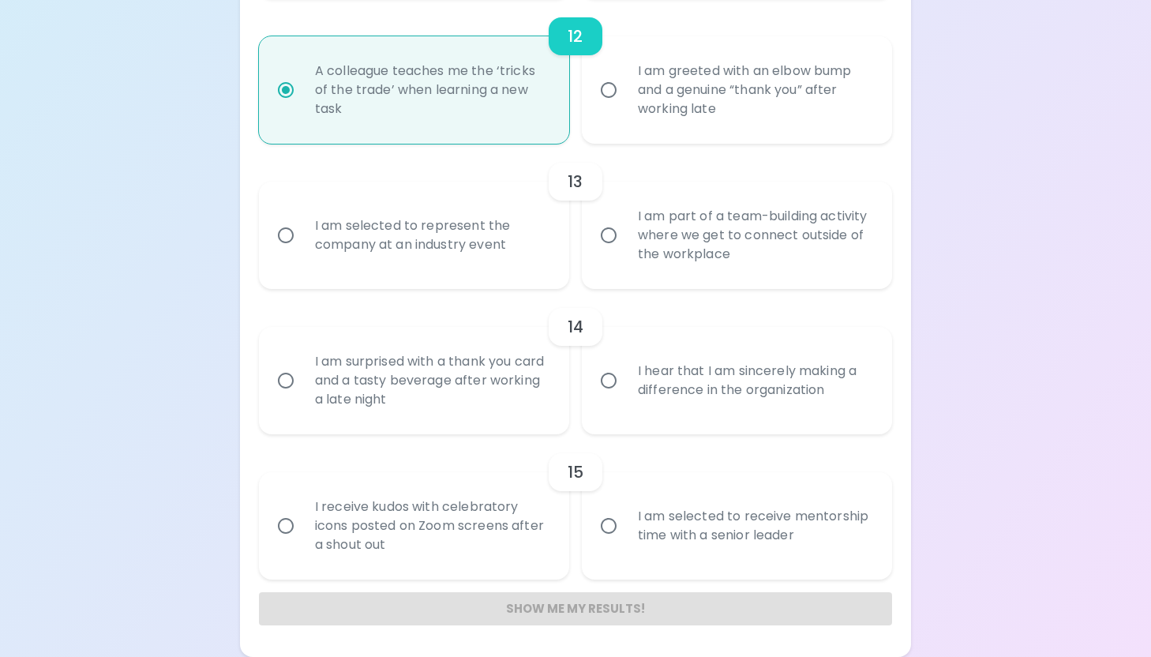
radio input "false"
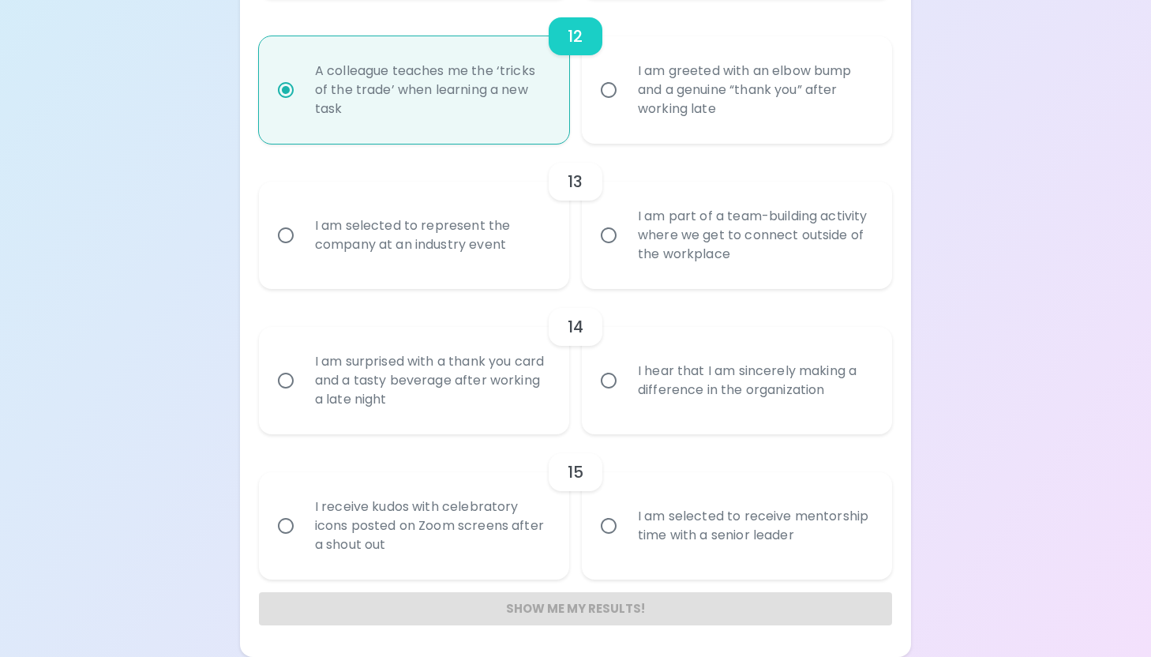
radio input "false"
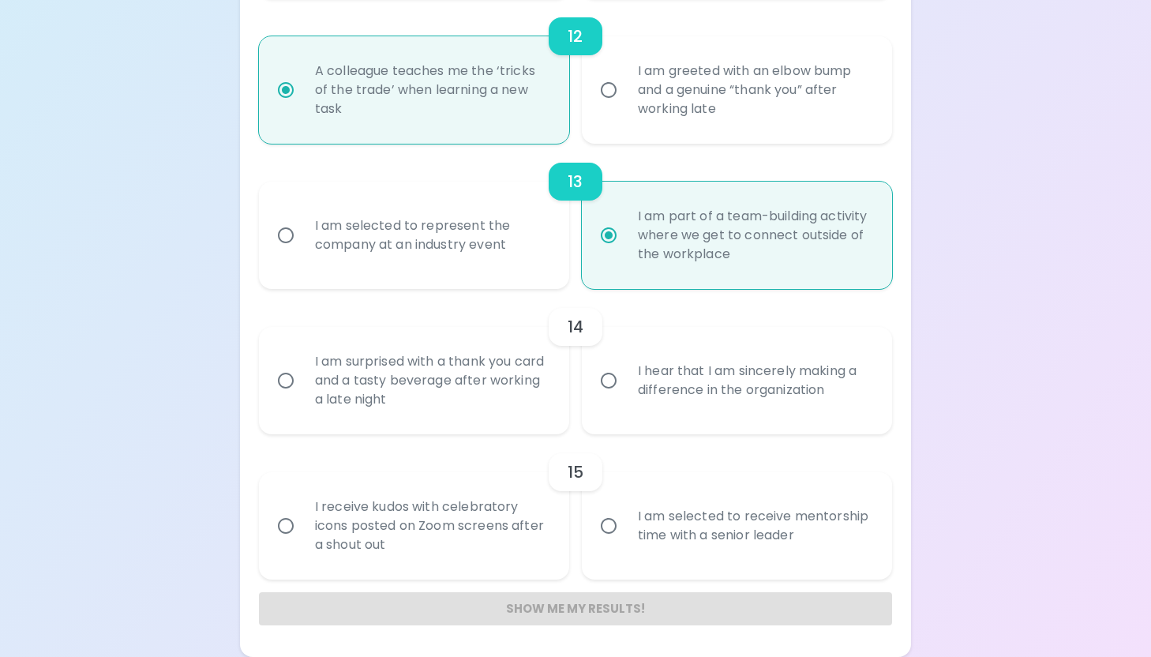
radio input "true"
click at [547, 240] on div "I am selected to represent the company at an industry event" at bounding box center [431, 235] width 258 height 76
click at [302, 240] on input "I am selected to represent the company at an industry event" at bounding box center [285, 235] width 33 height 33
radio input "false"
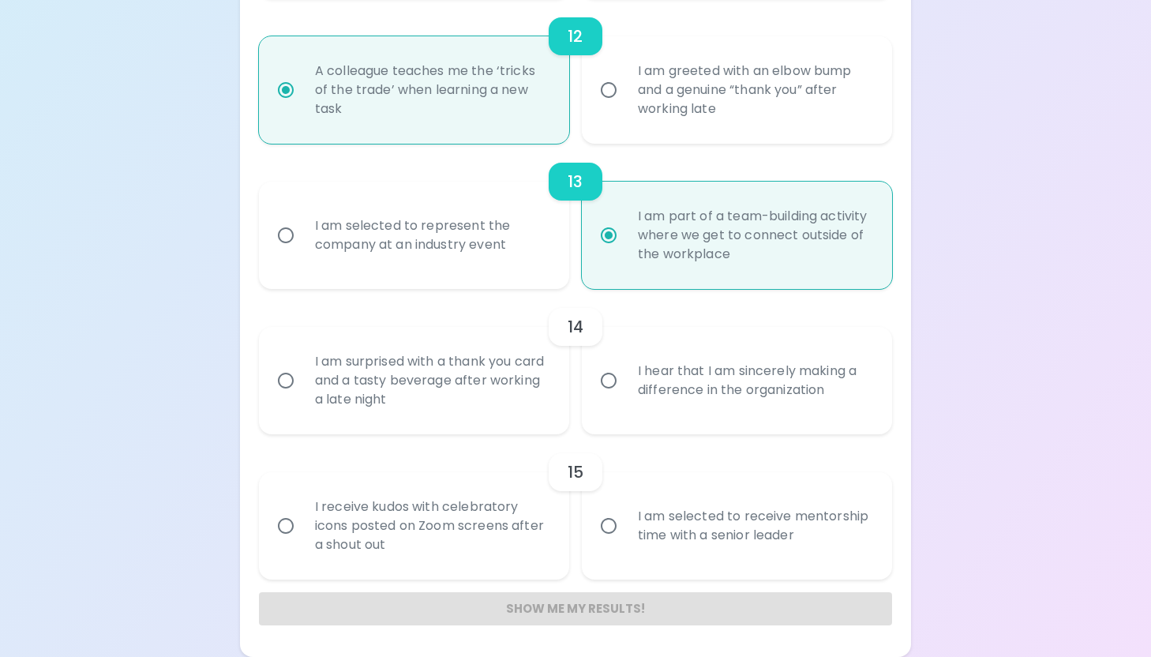
radio input "false"
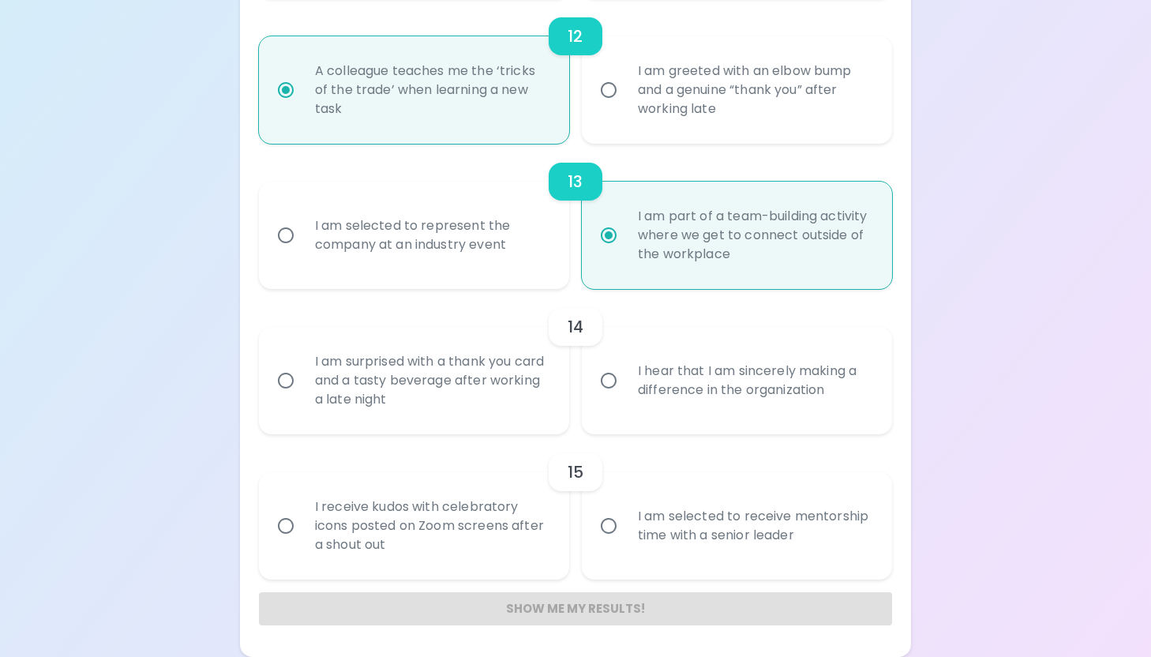
radio input "false"
radio input "true"
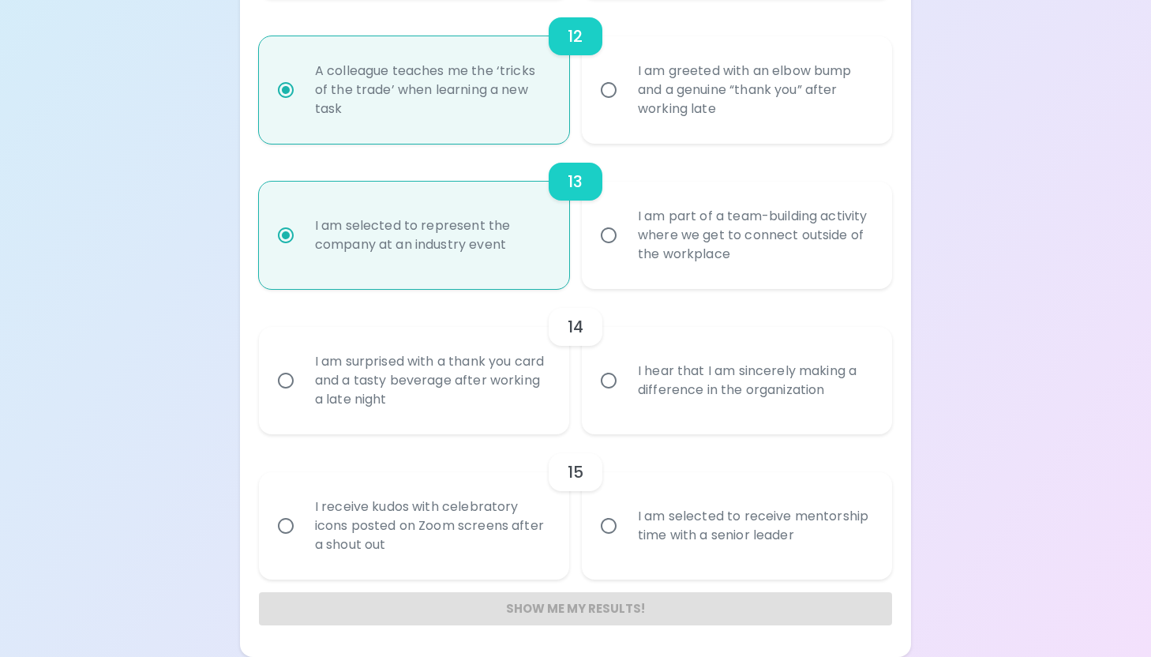
radio input "true"
click at [642, 396] on div "I hear that I am sincerely making a difference in the organization" at bounding box center [754, 381] width 258 height 76
click at [625, 396] on input "I hear that I am sincerely making a difference in the organization" at bounding box center [608, 380] width 33 height 33
radio input "false"
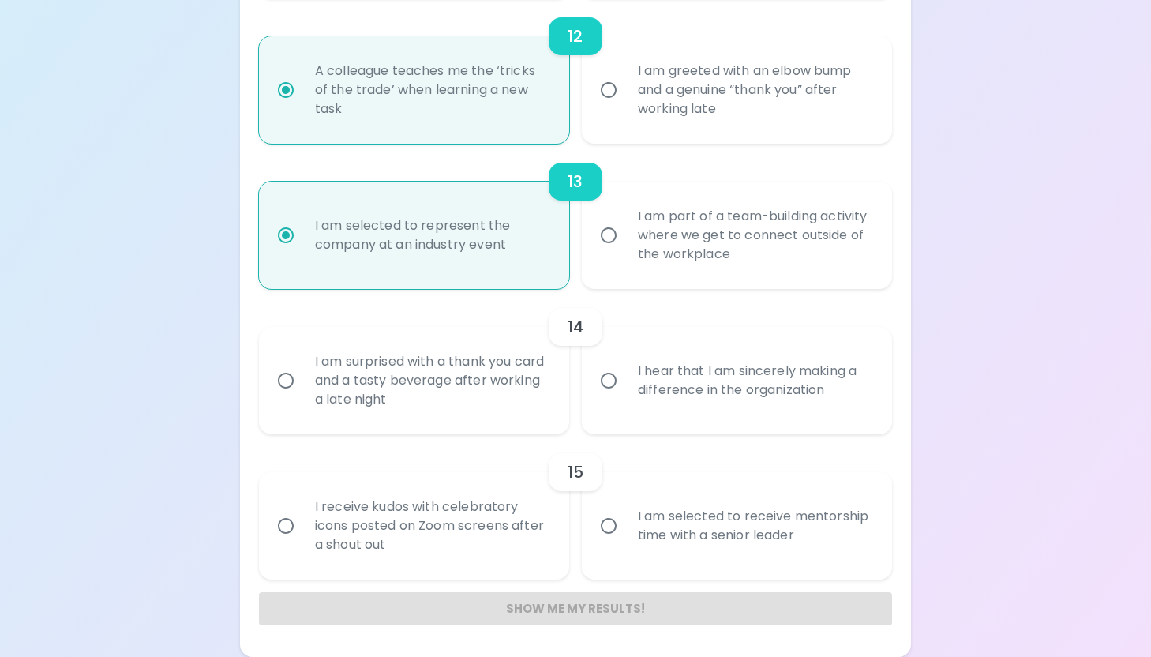
radio input "false"
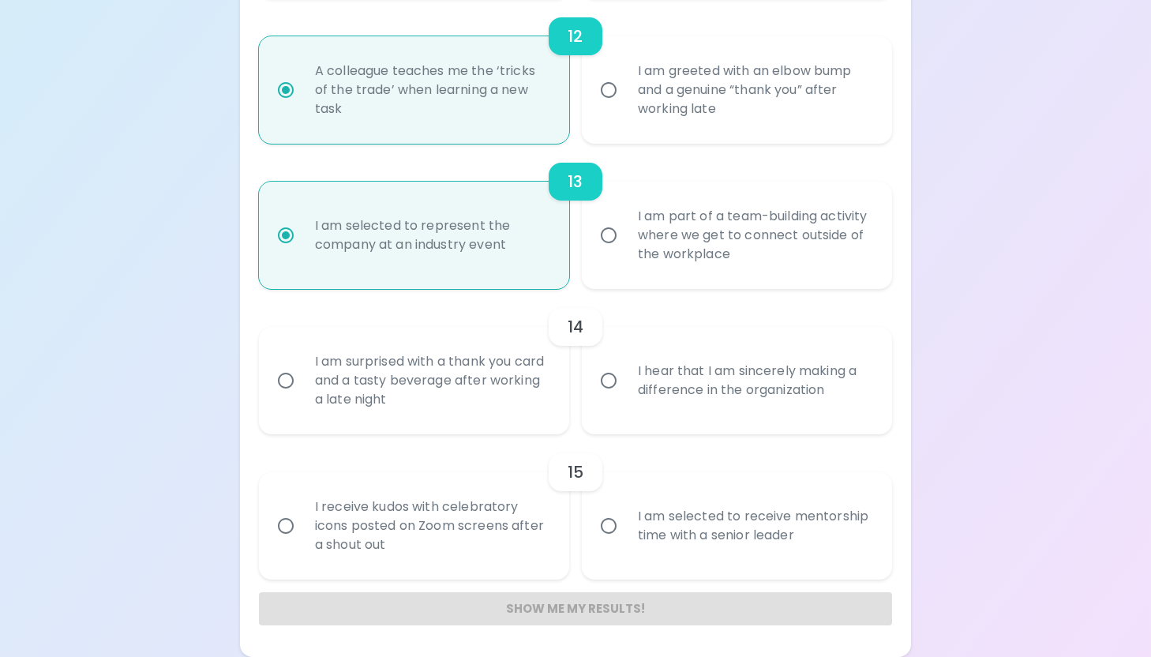
radio input "false"
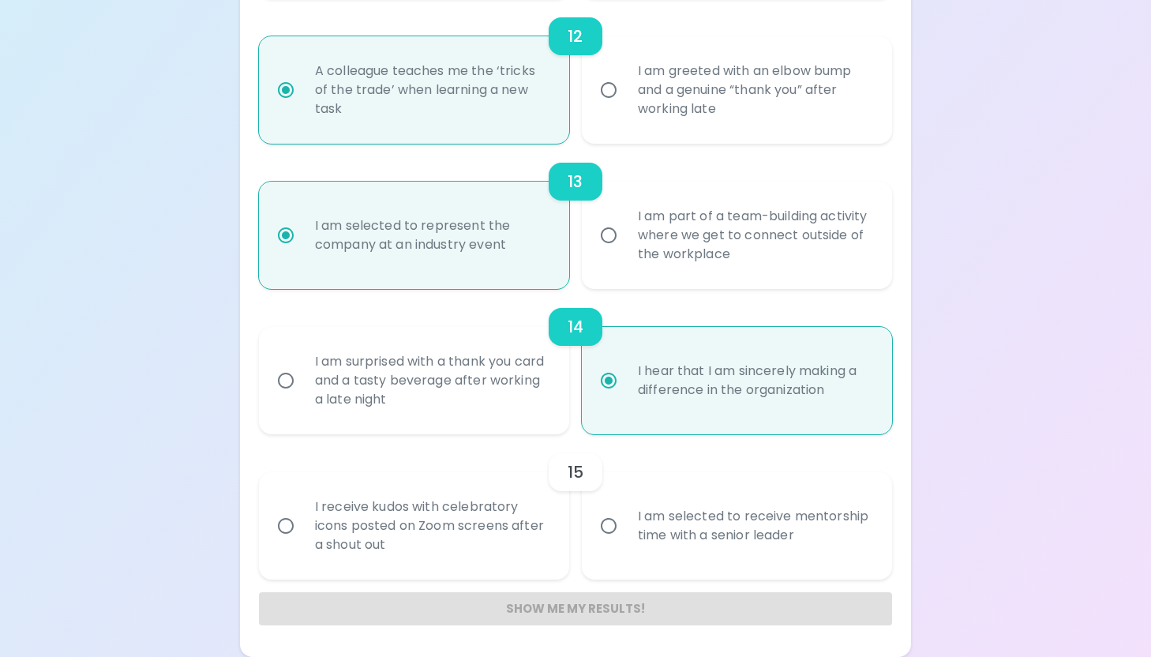
radio input "true"
click at [589, 522] on label "I am selected to receive mentorship time with a senior leader" at bounding box center [728, 525] width 310 height 107
click at [592, 522] on input "I am selected to receive mentorship time with a senior leader" at bounding box center [608, 525] width 33 height 33
radio input "false"
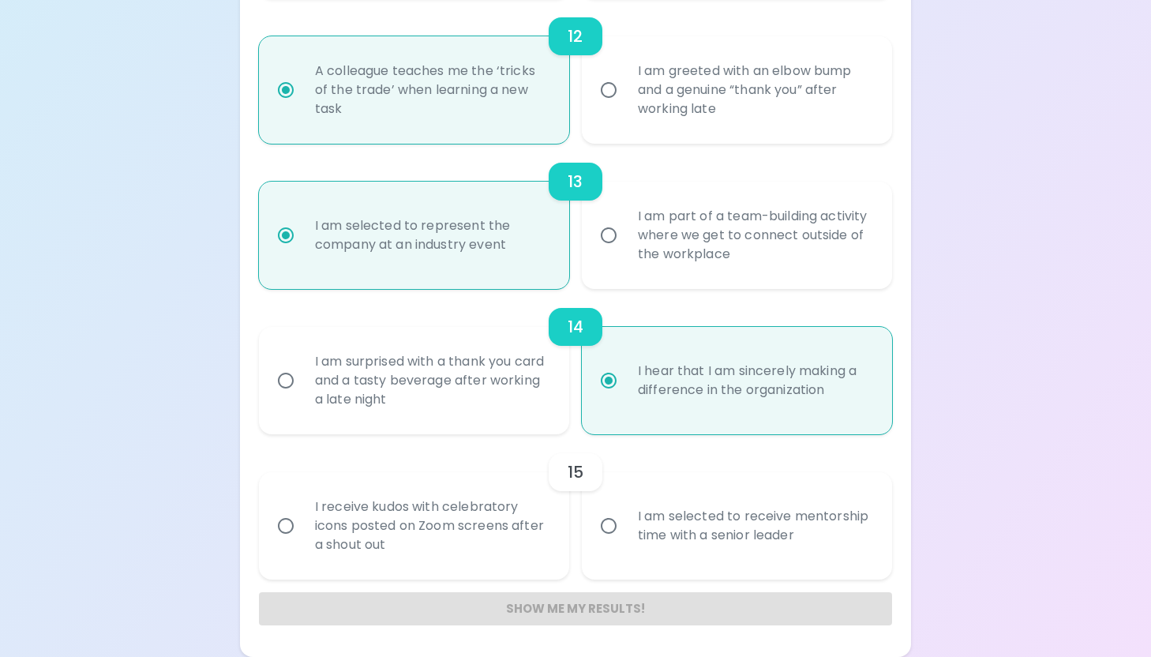
radio input "false"
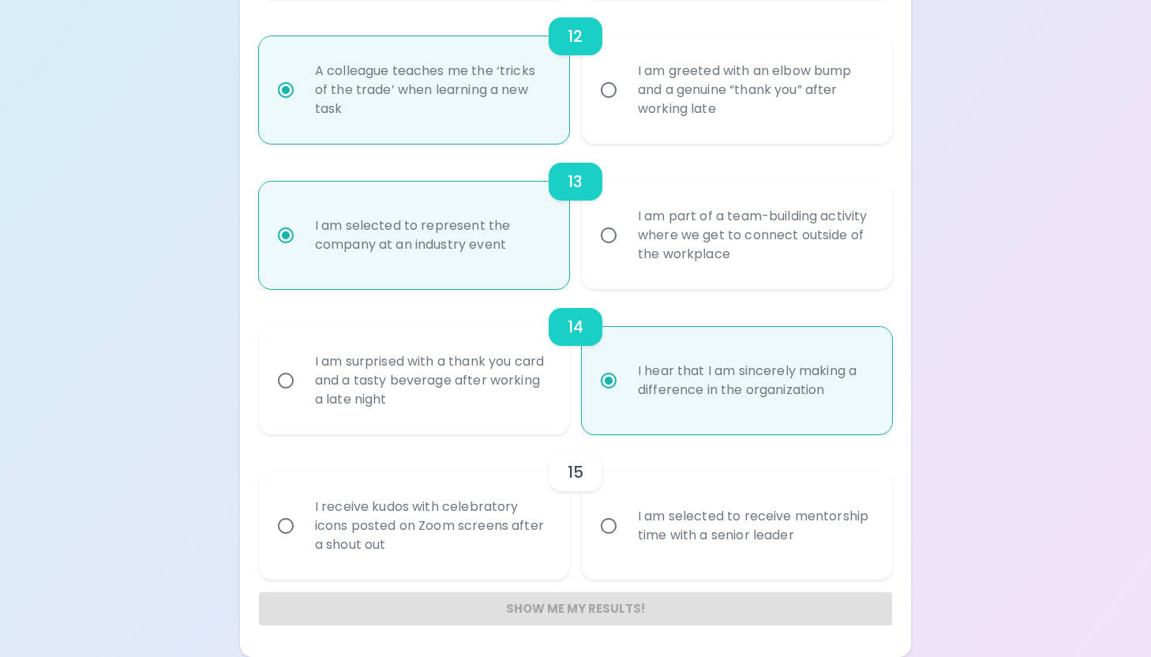
radio input "false"
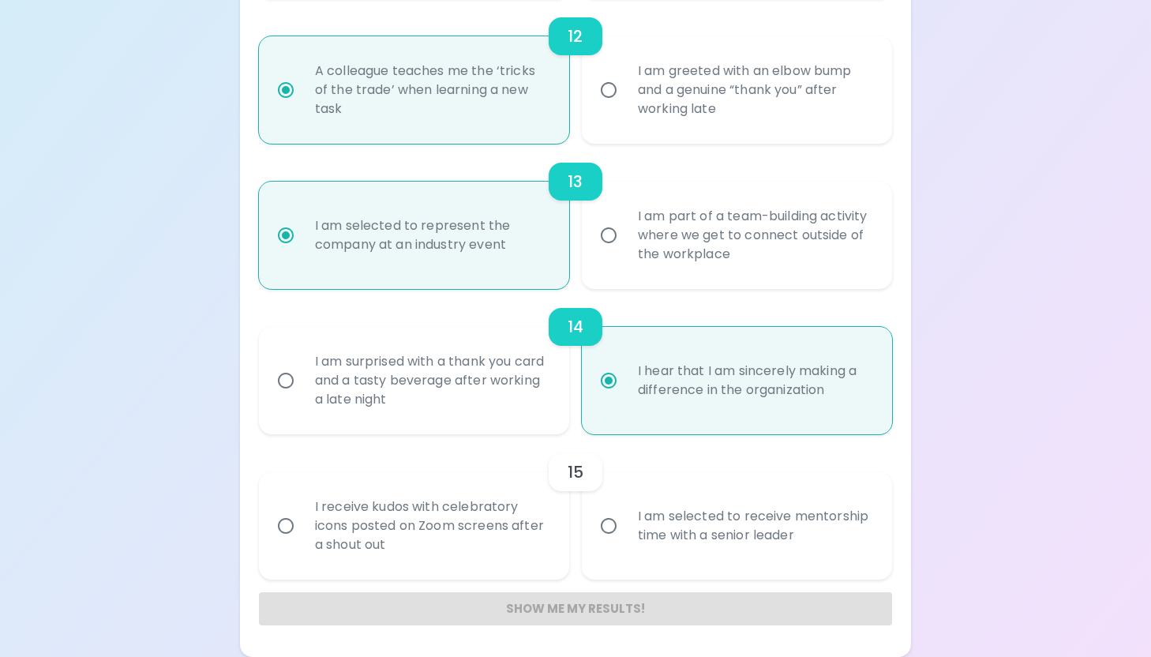
radio input "false"
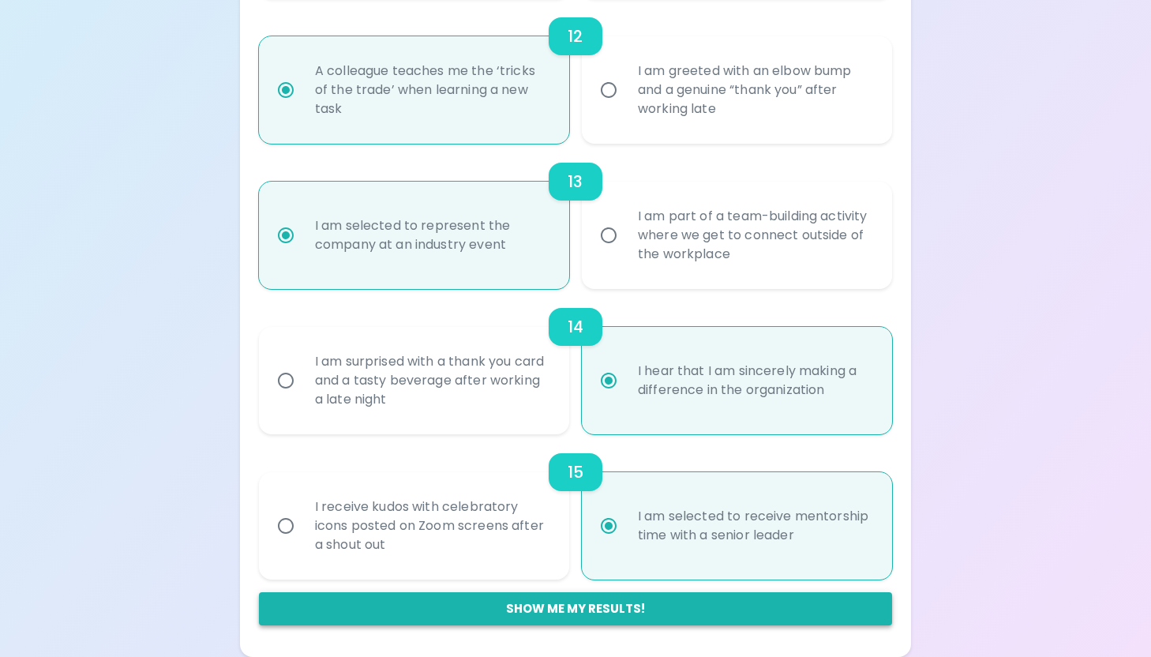
radio input "true"
click at [586, 607] on button "Show me my results!" at bounding box center [575, 608] width 633 height 33
radio input "false"
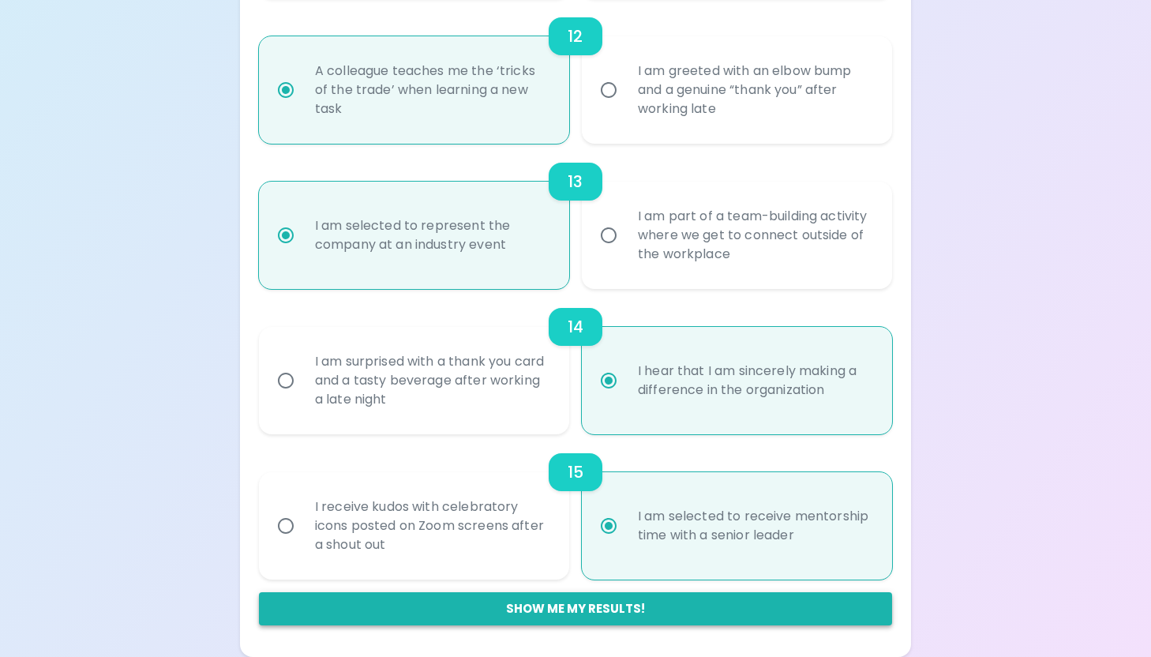
radio input "false"
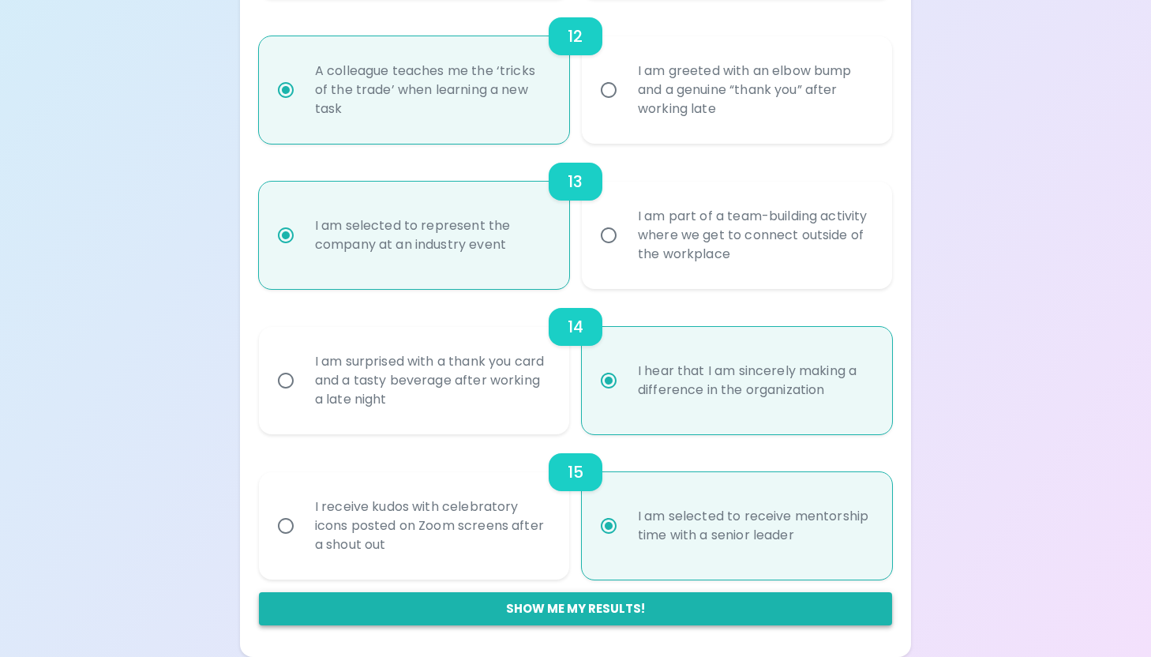
radio input "false"
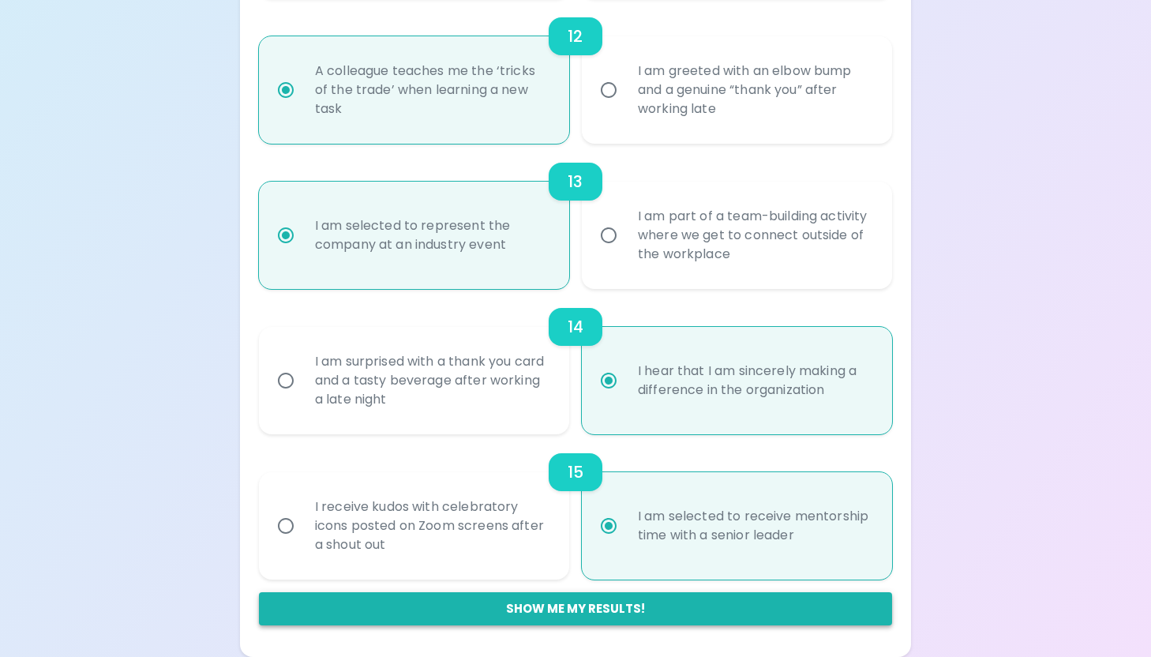
radio input "false"
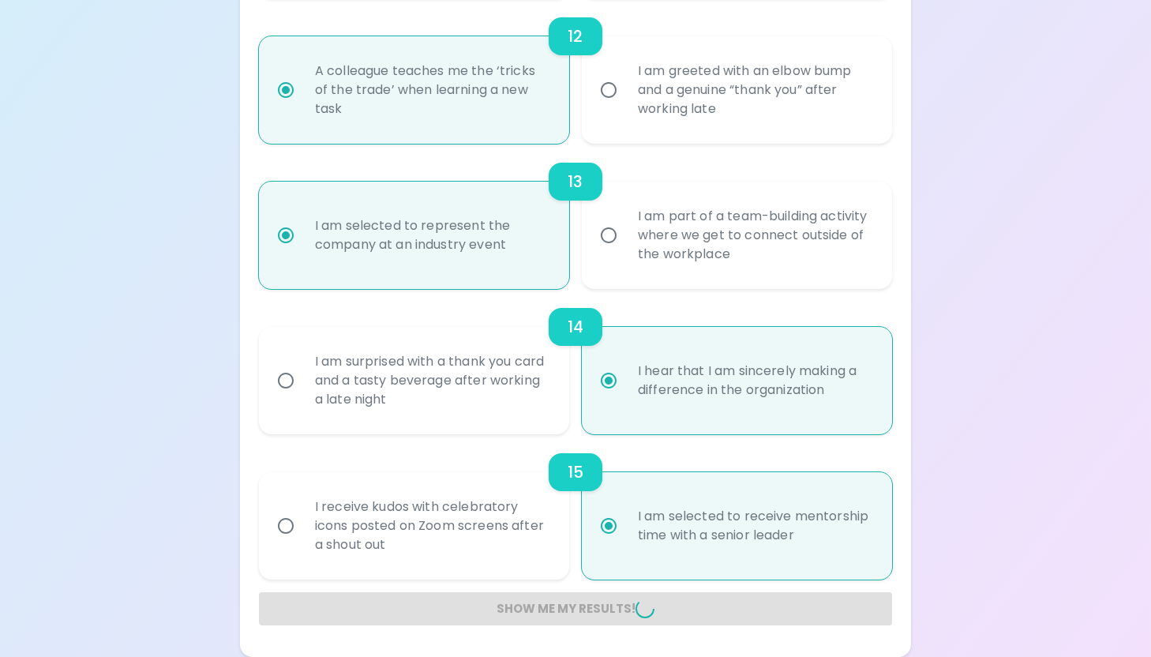
radio input "false"
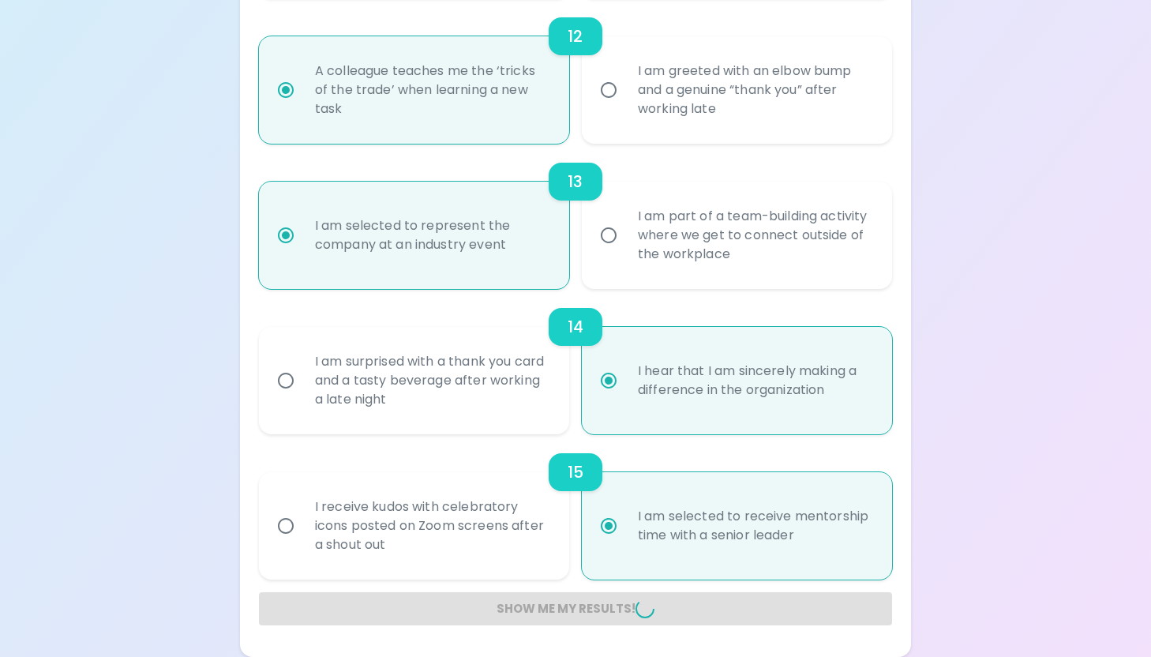
radio input "false"
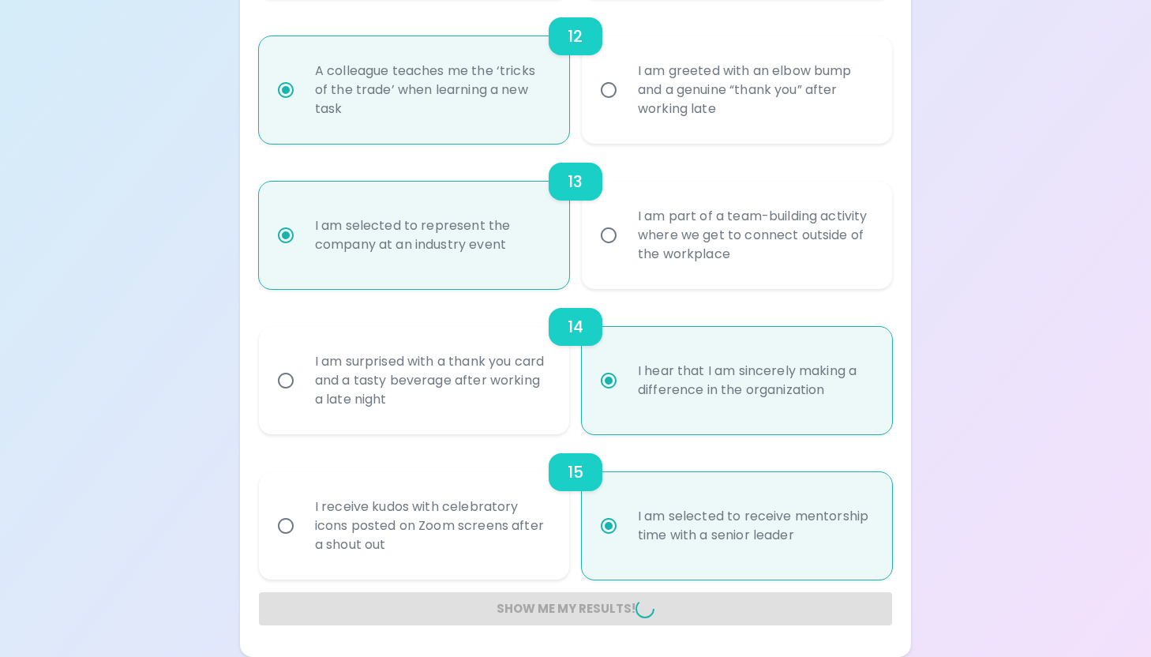
radio input "false"
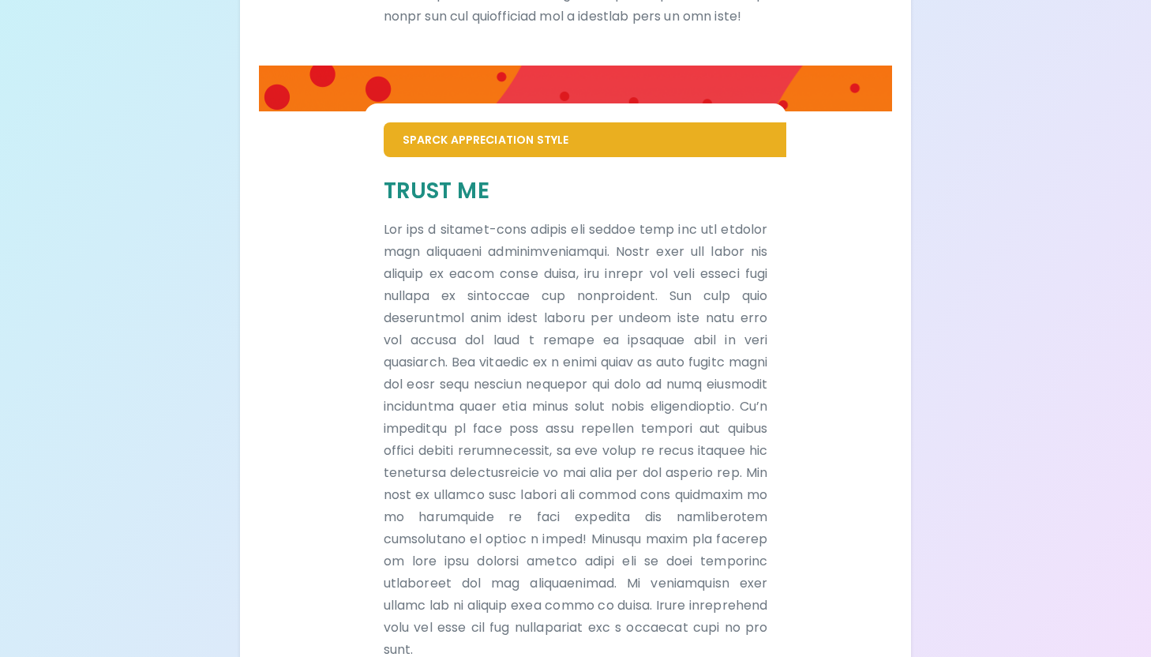
scroll to position [970, 0]
